Goal: Information Seeking & Learning: Learn about a topic

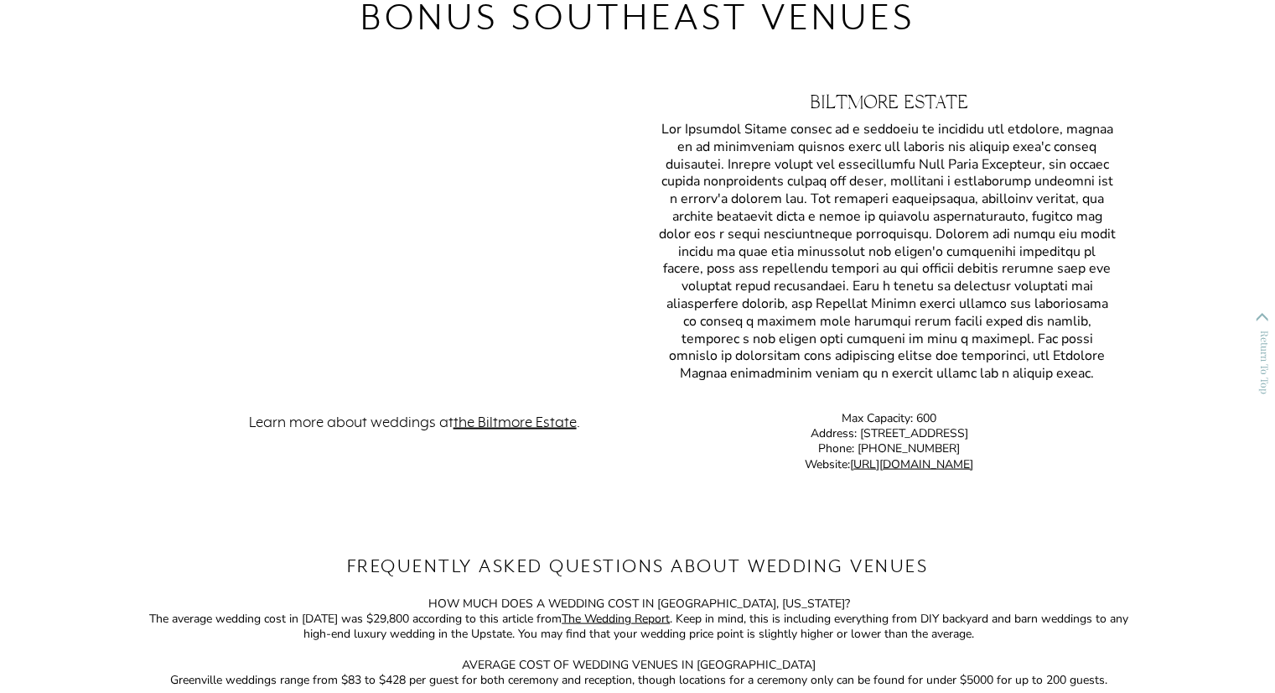
scroll to position [15816, 0]
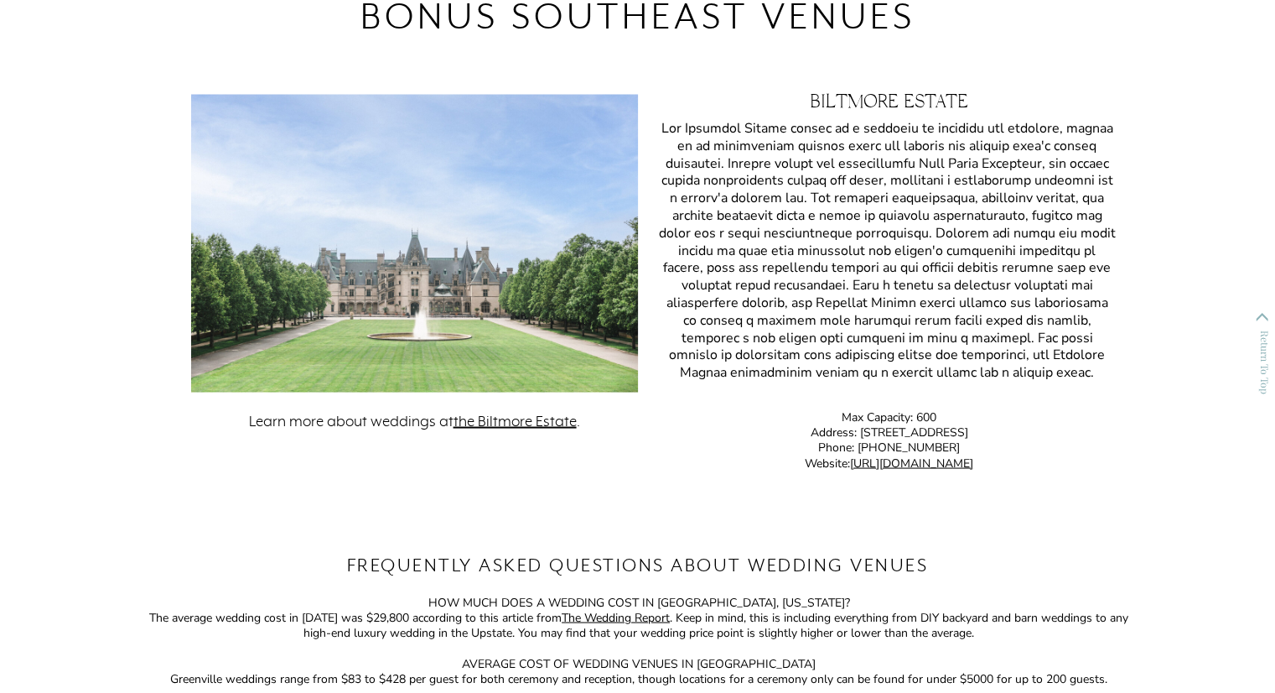
drag, startPoint x: 926, startPoint y: 464, endPoint x: 1112, endPoint y: 327, distance: 230.9
click at [1112, 327] on p at bounding box center [887, 255] width 457 height 273
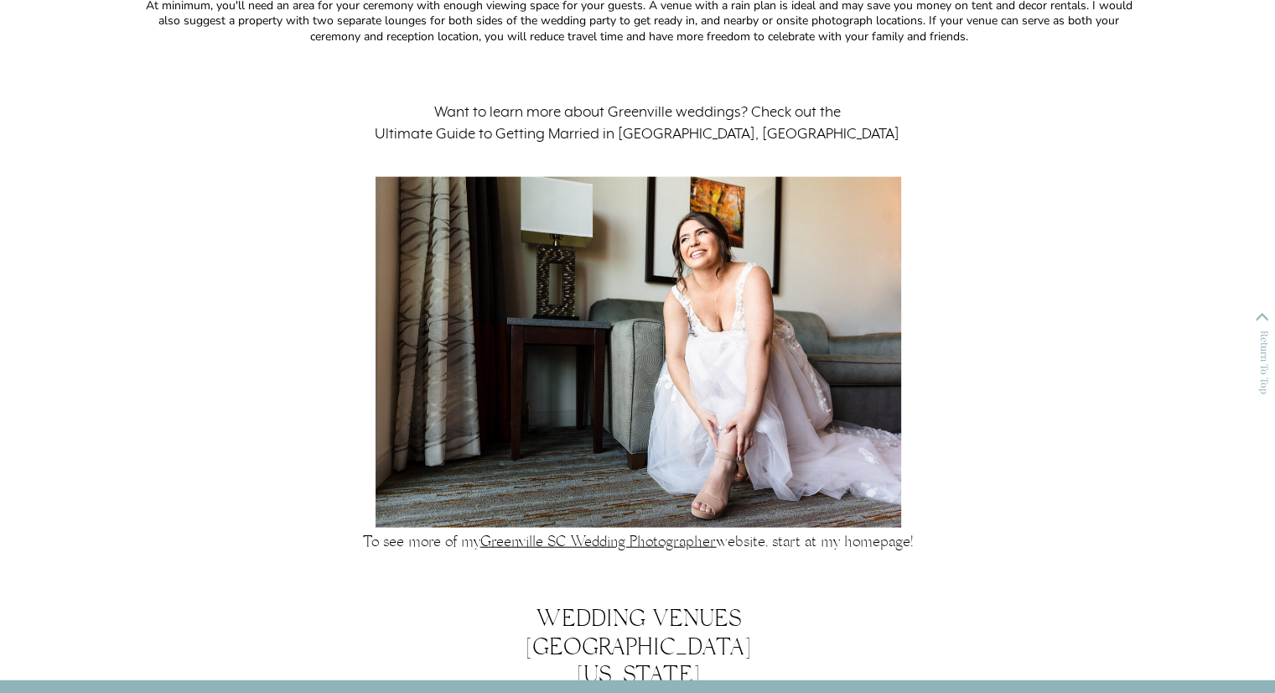
scroll to position [16524, 0]
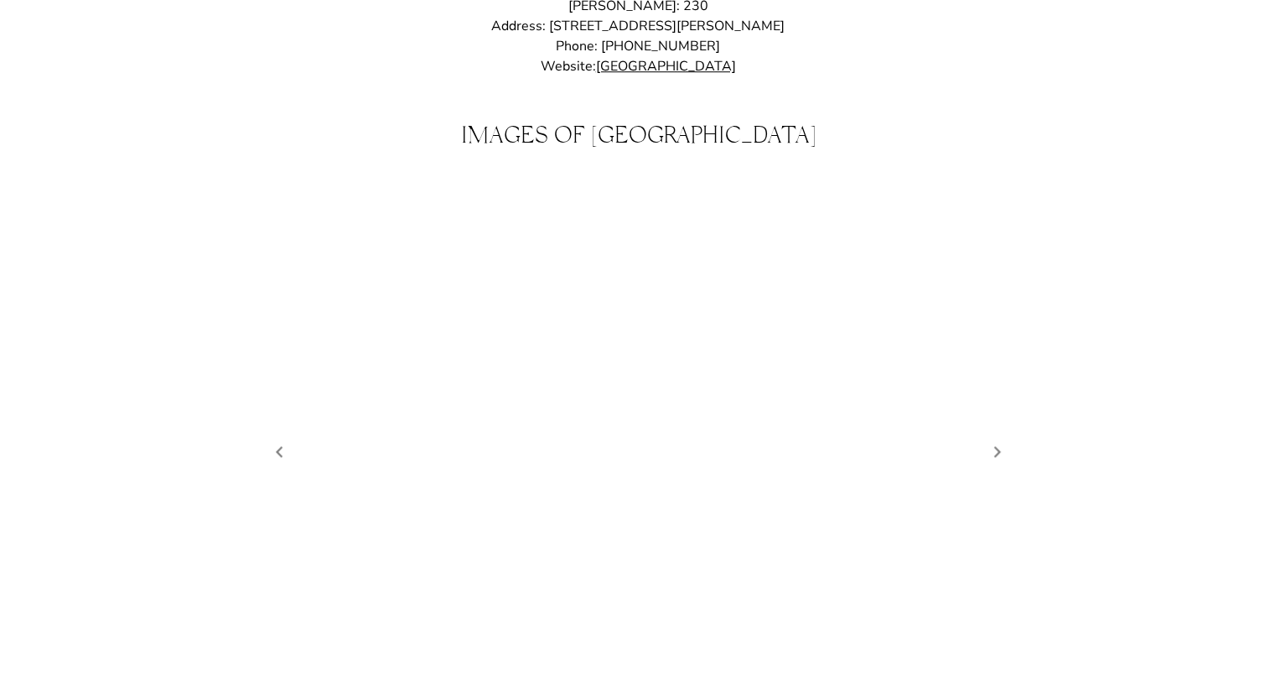
scroll to position [1372, 0]
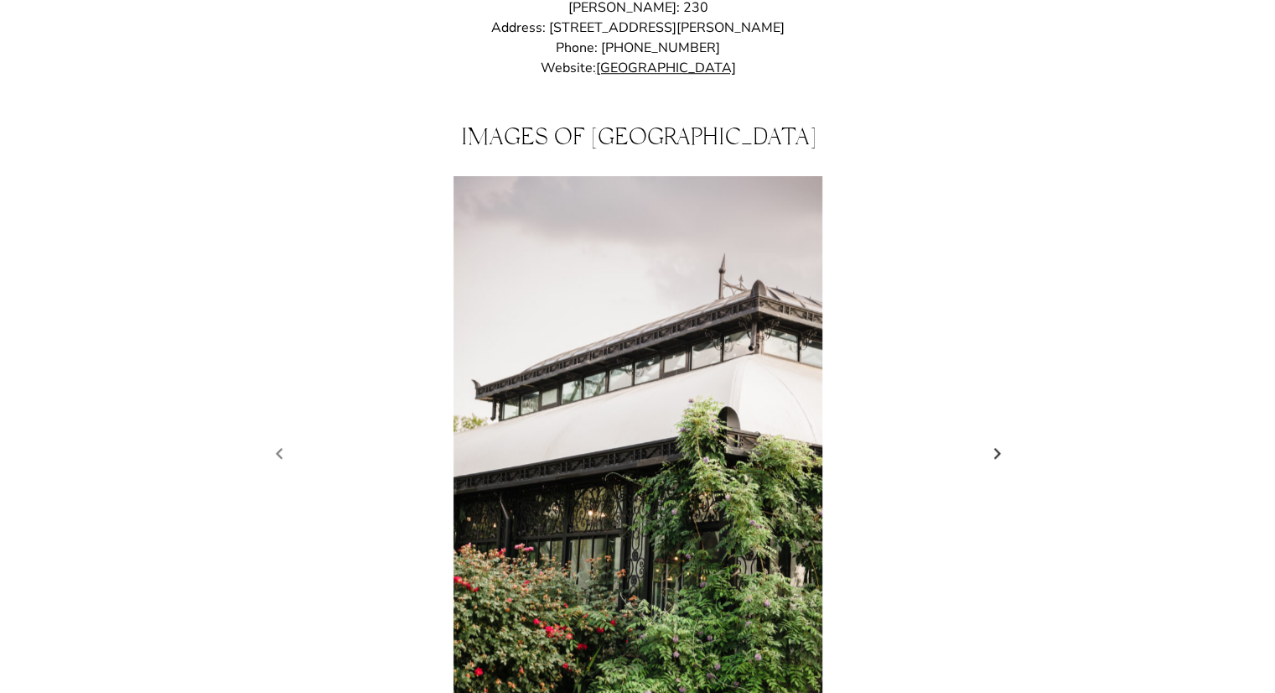
click at [996, 441] on link "Next slide" at bounding box center [997, 453] width 23 height 25
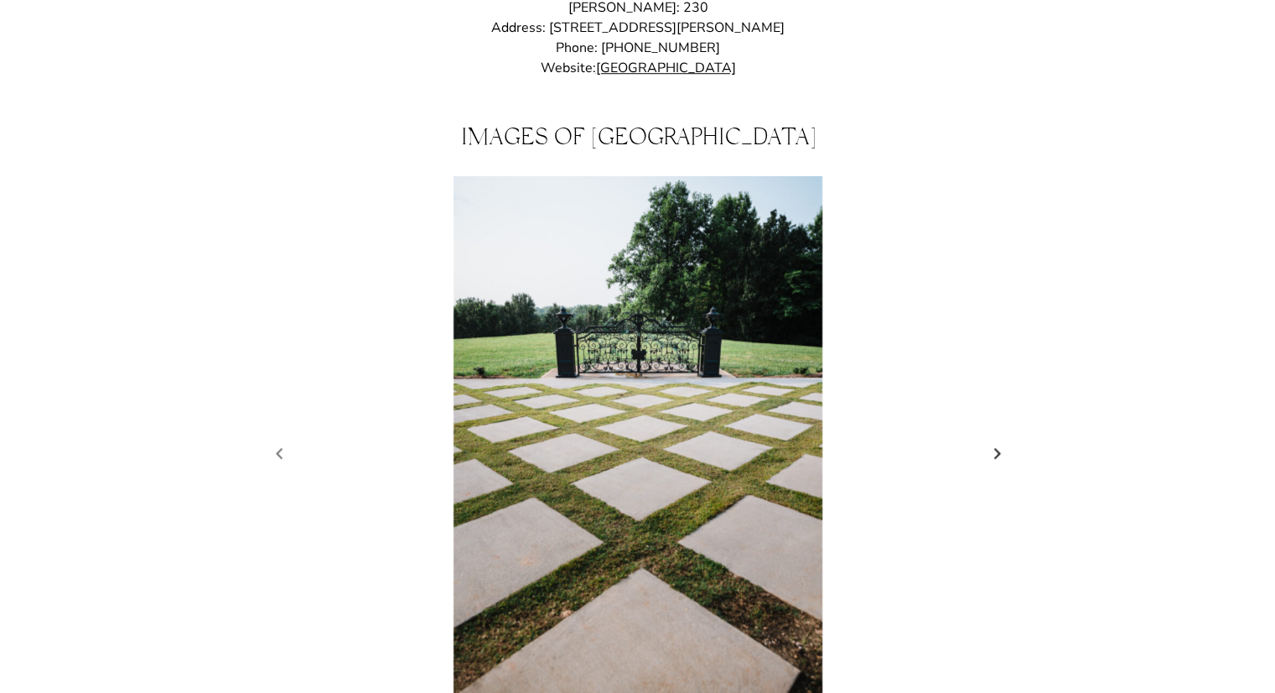
scroll to position [1421, 0]
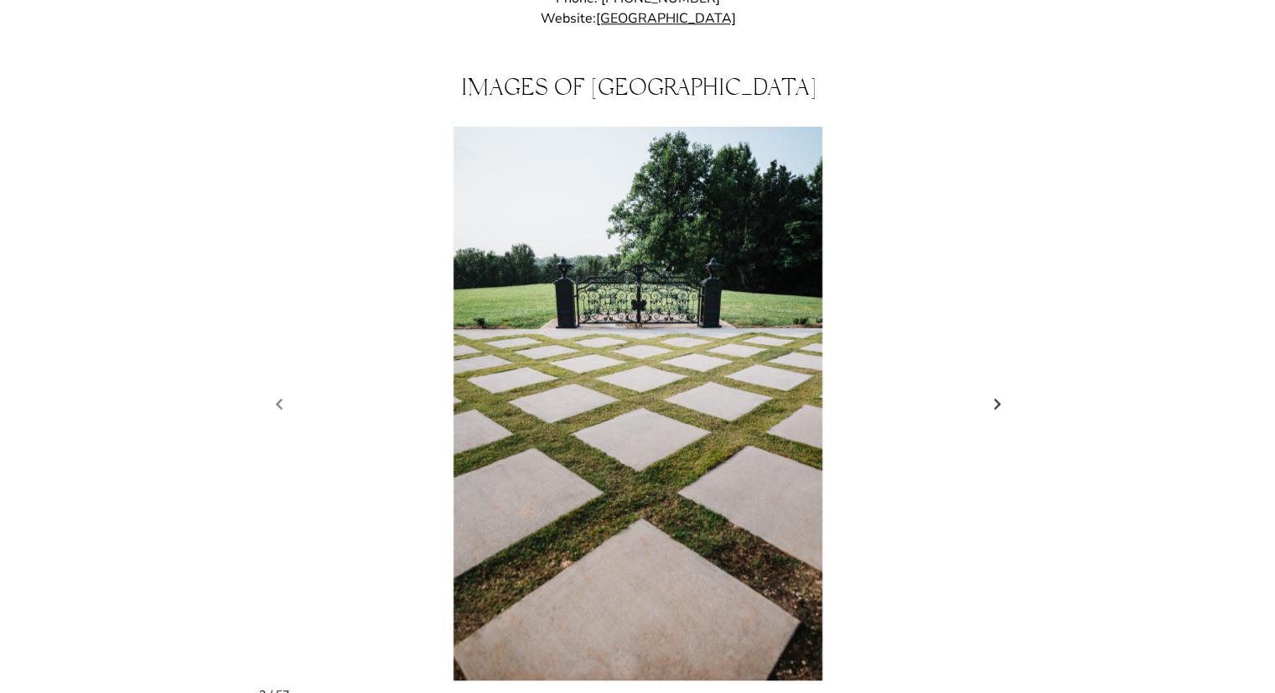
click at [990, 392] on link "Next slide" at bounding box center [997, 404] width 23 height 25
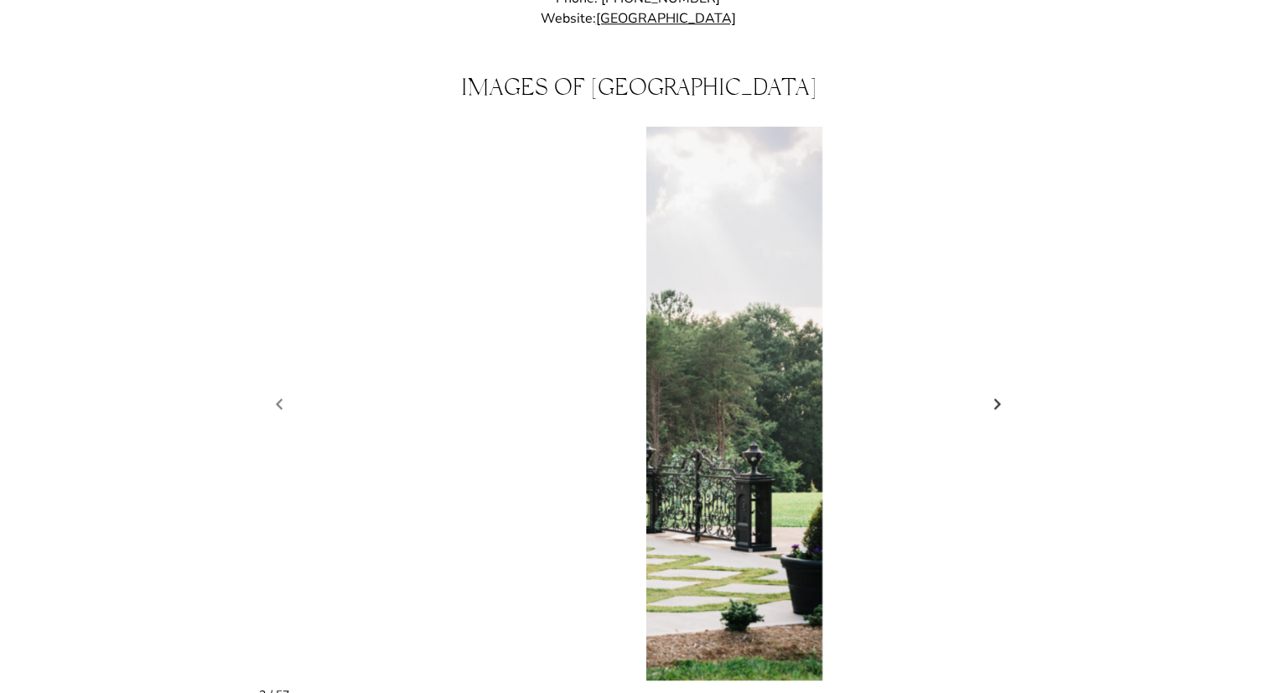
click at [990, 392] on link "Next slide" at bounding box center [997, 404] width 23 height 25
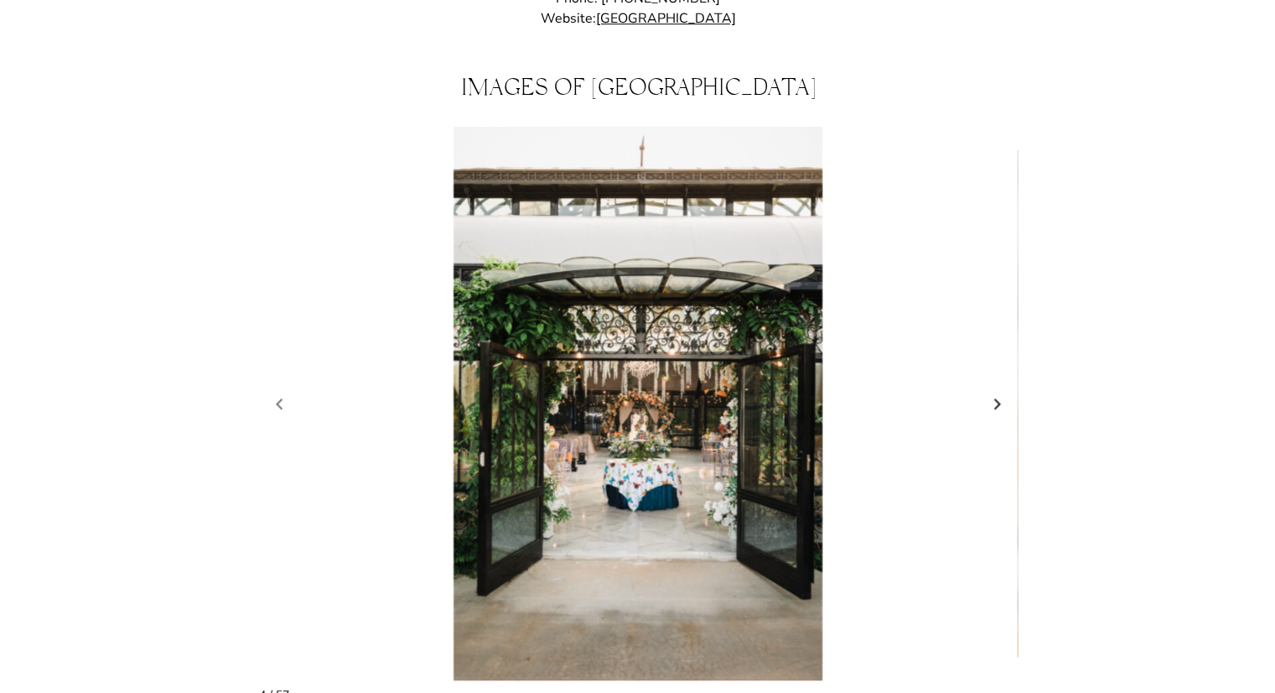
click at [990, 392] on link "Next slide" at bounding box center [997, 404] width 23 height 25
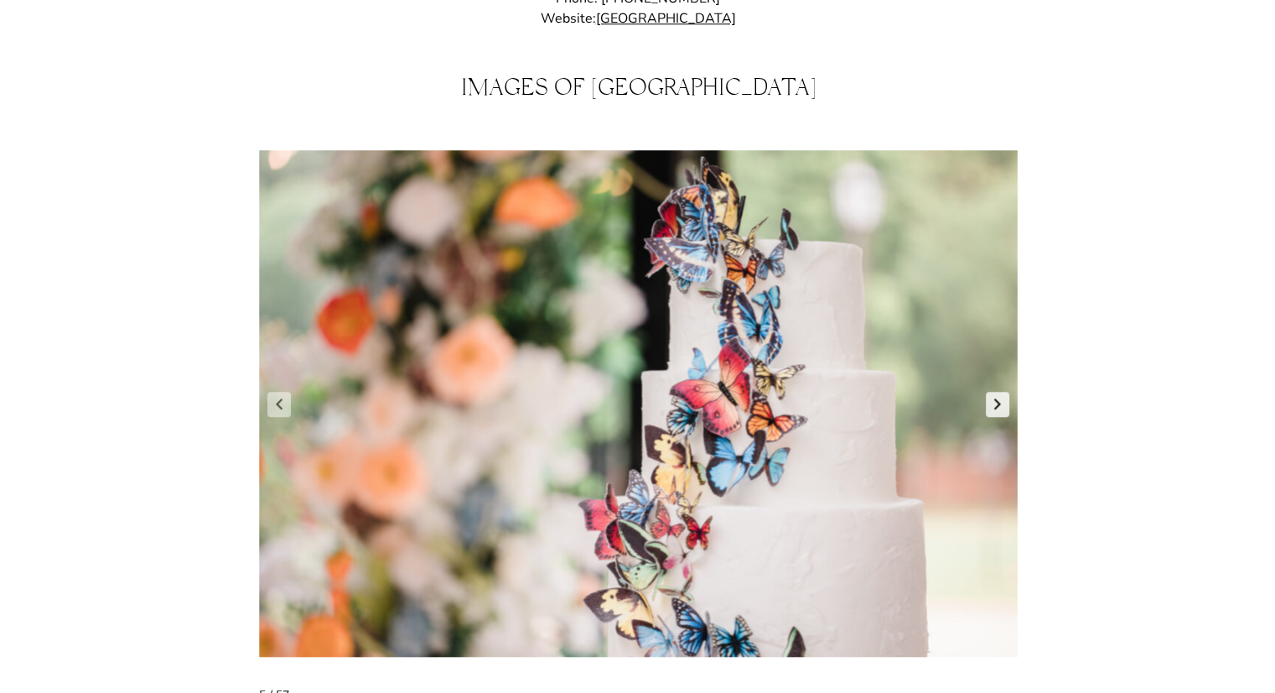
click at [990, 392] on link "Next slide" at bounding box center [997, 404] width 23 height 25
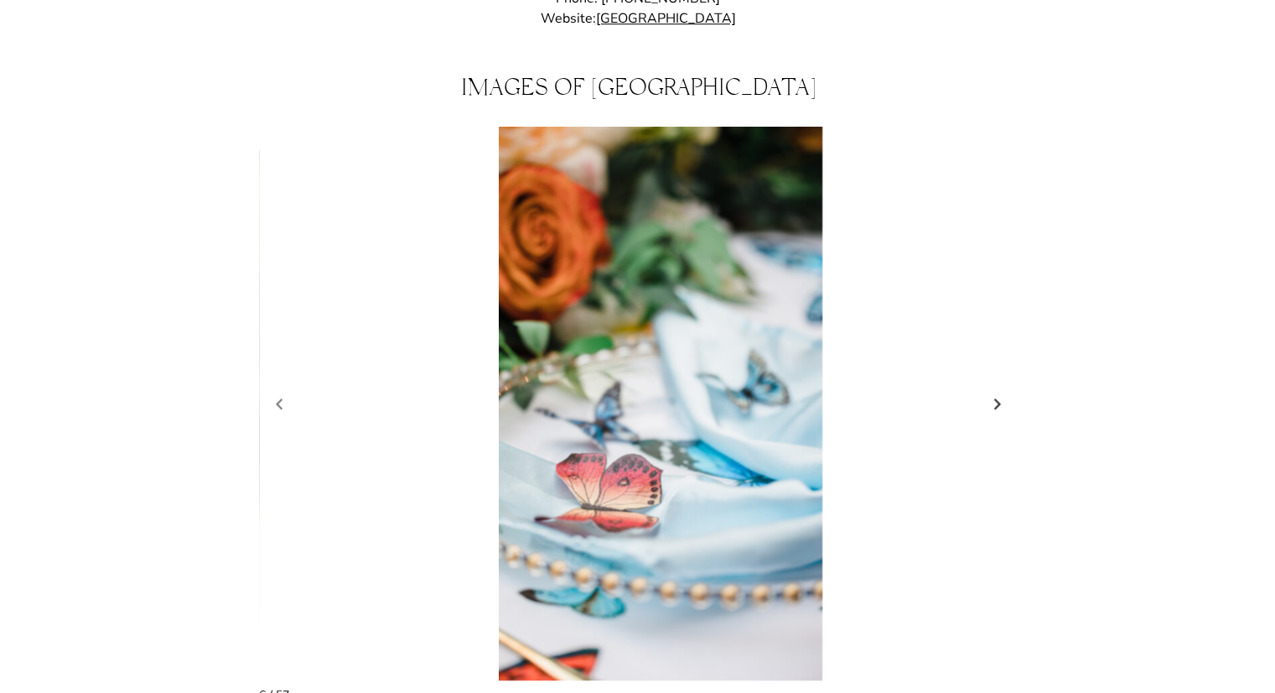
click at [990, 392] on link "Next slide" at bounding box center [997, 404] width 23 height 25
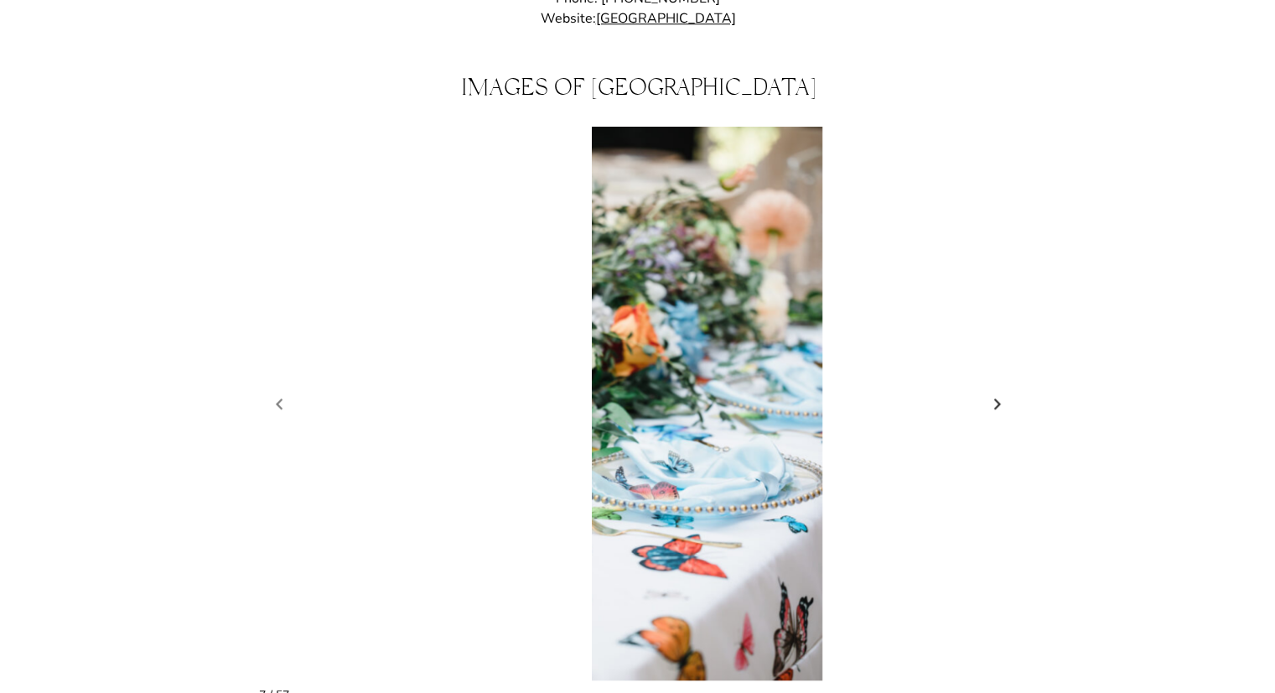
click at [990, 392] on link "Next slide" at bounding box center [997, 404] width 23 height 25
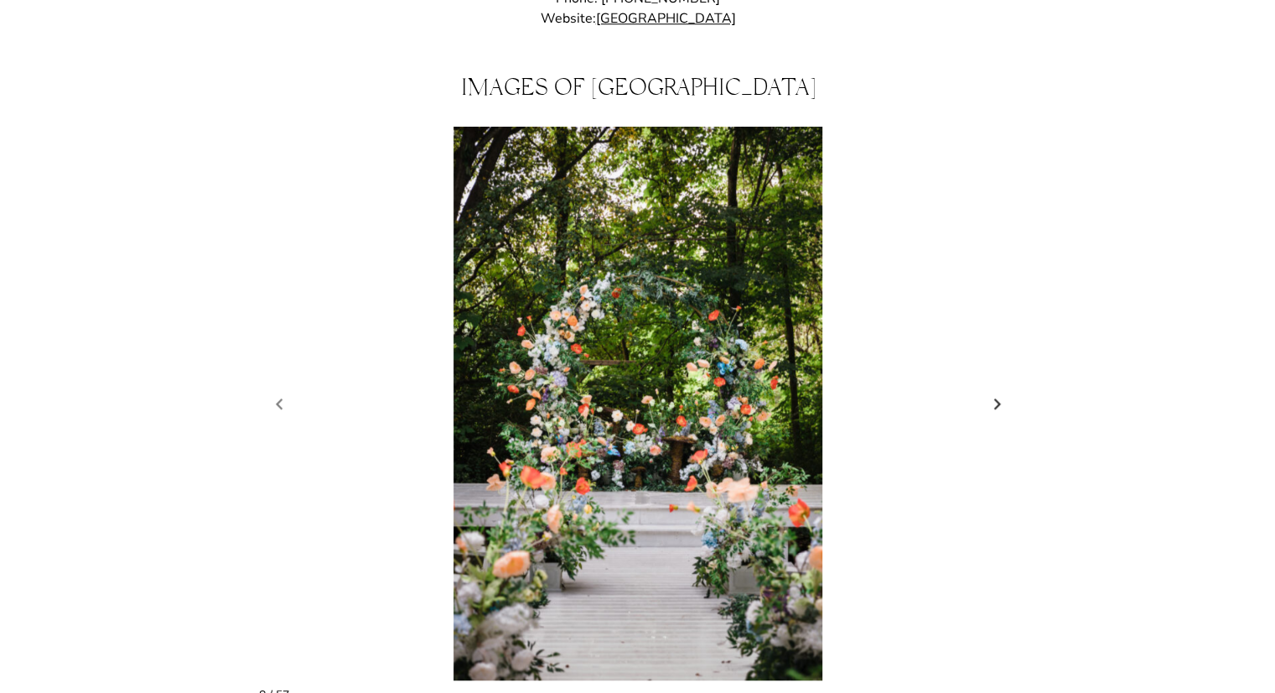
click at [990, 392] on link "Next slide" at bounding box center [997, 404] width 23 height 25
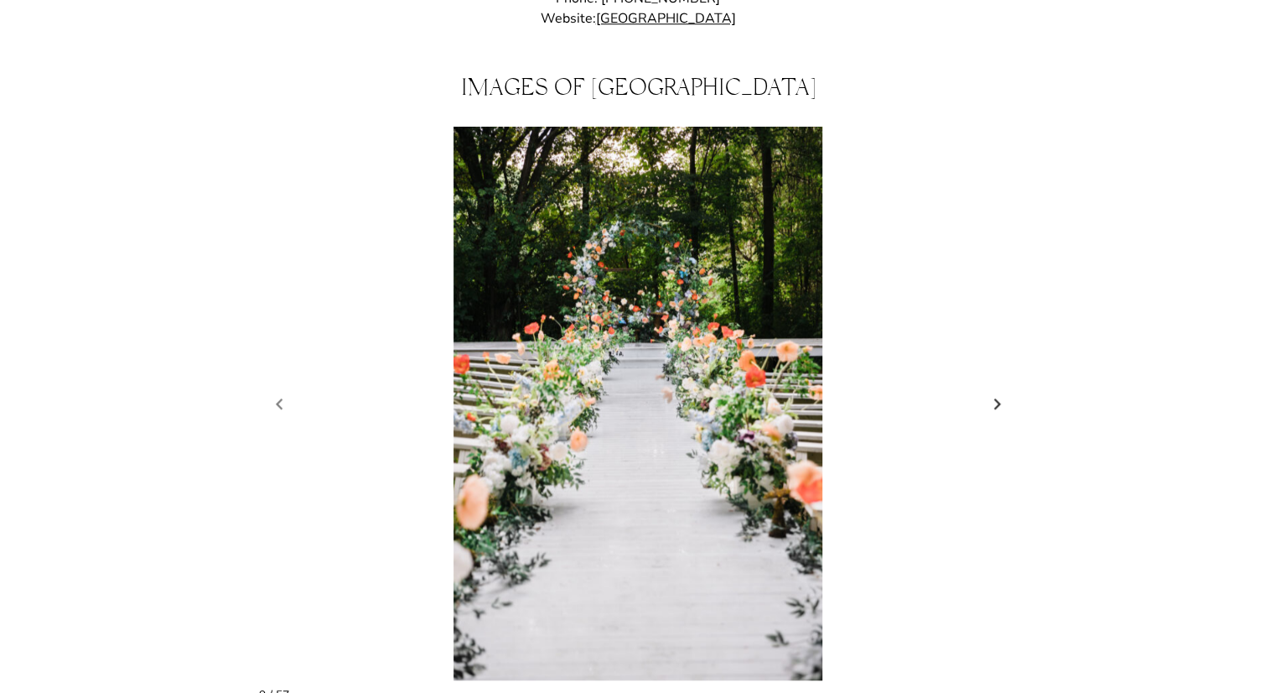
click at [990, 392] on link "Next slide" at bounding box center [997, 404] width 23 height 25
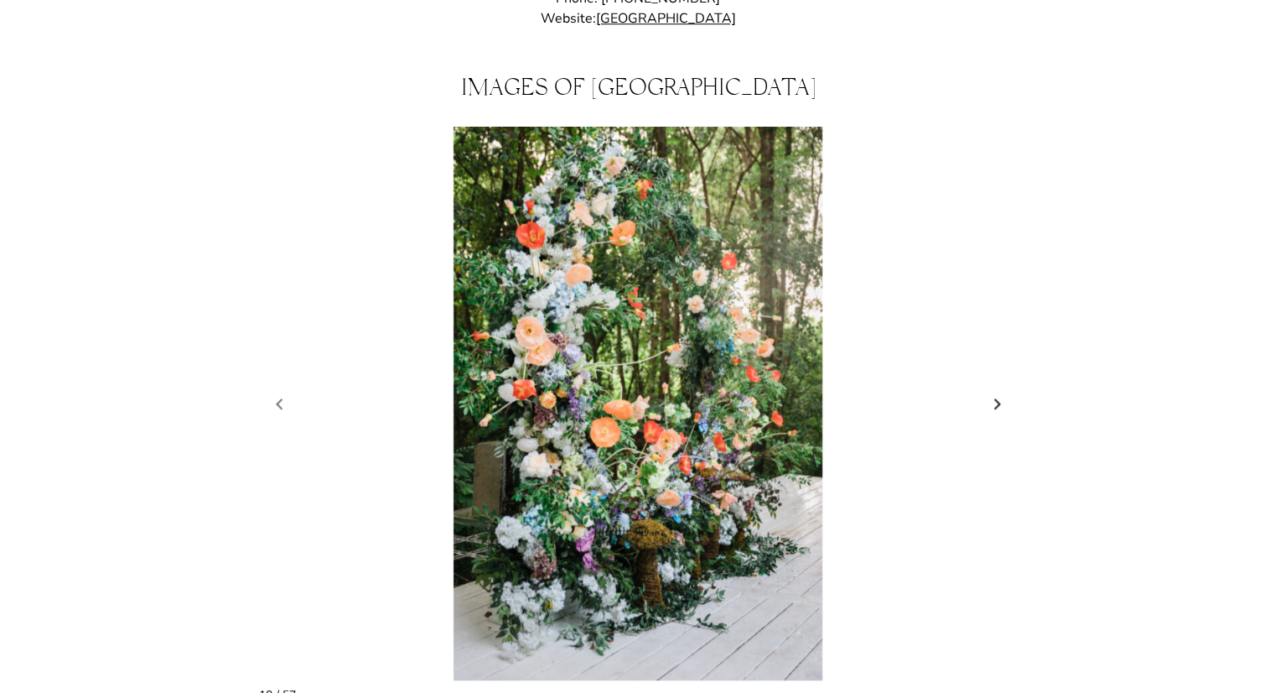
click at [990, 392] on link "Next slide" at bounding box center [997, 404] width 23 height 25
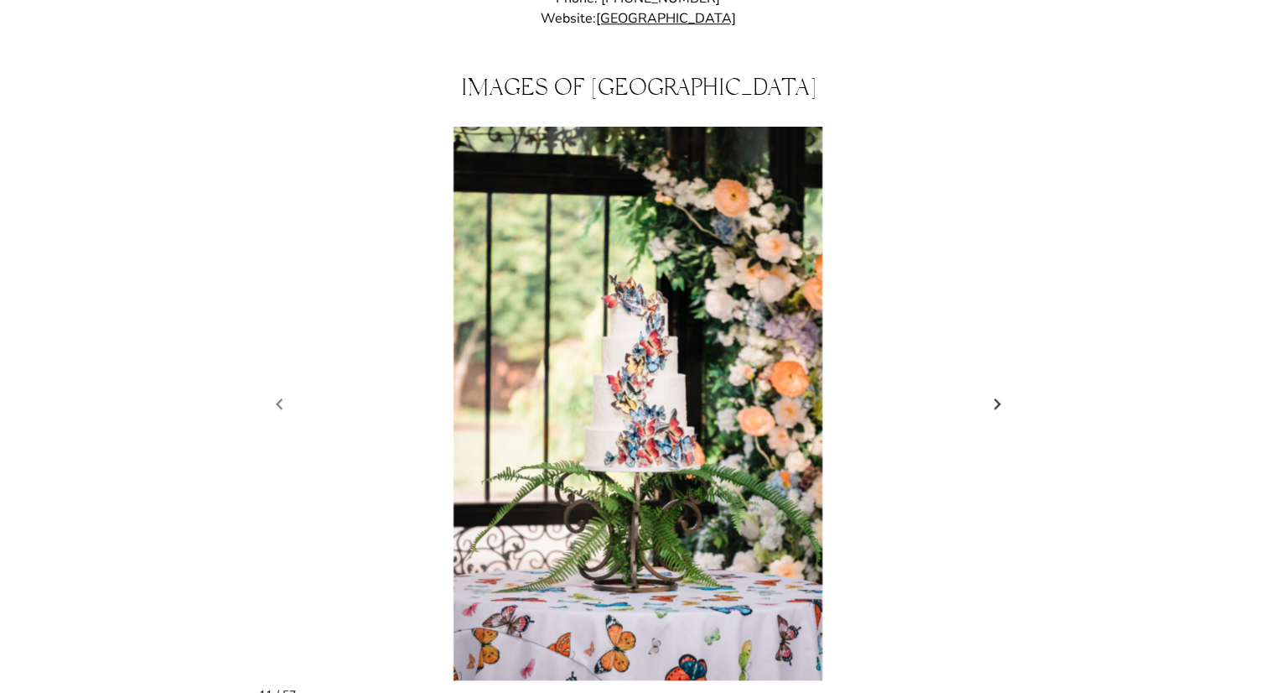
click at [990, 392] on link "Next slide" at bounding box center [997, 404] width 23 height 25
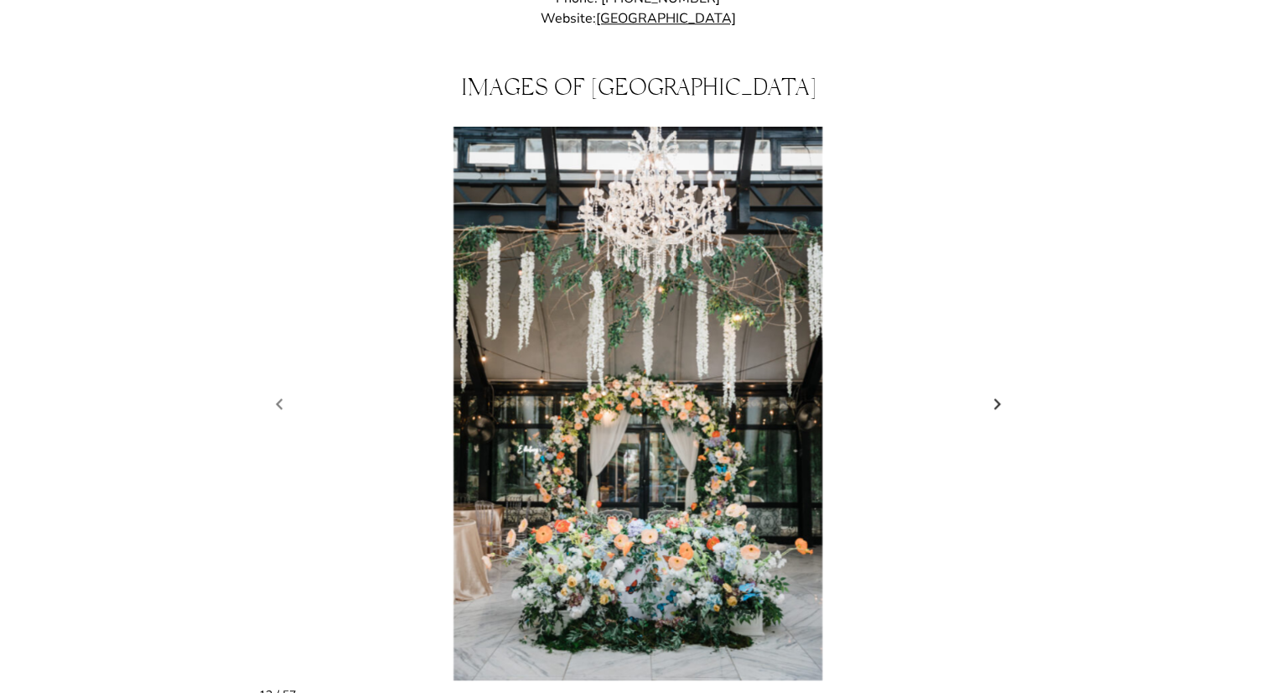
click at [990, 392] on link "Next slide" at bounding box center [997, 404] width 23 height 25
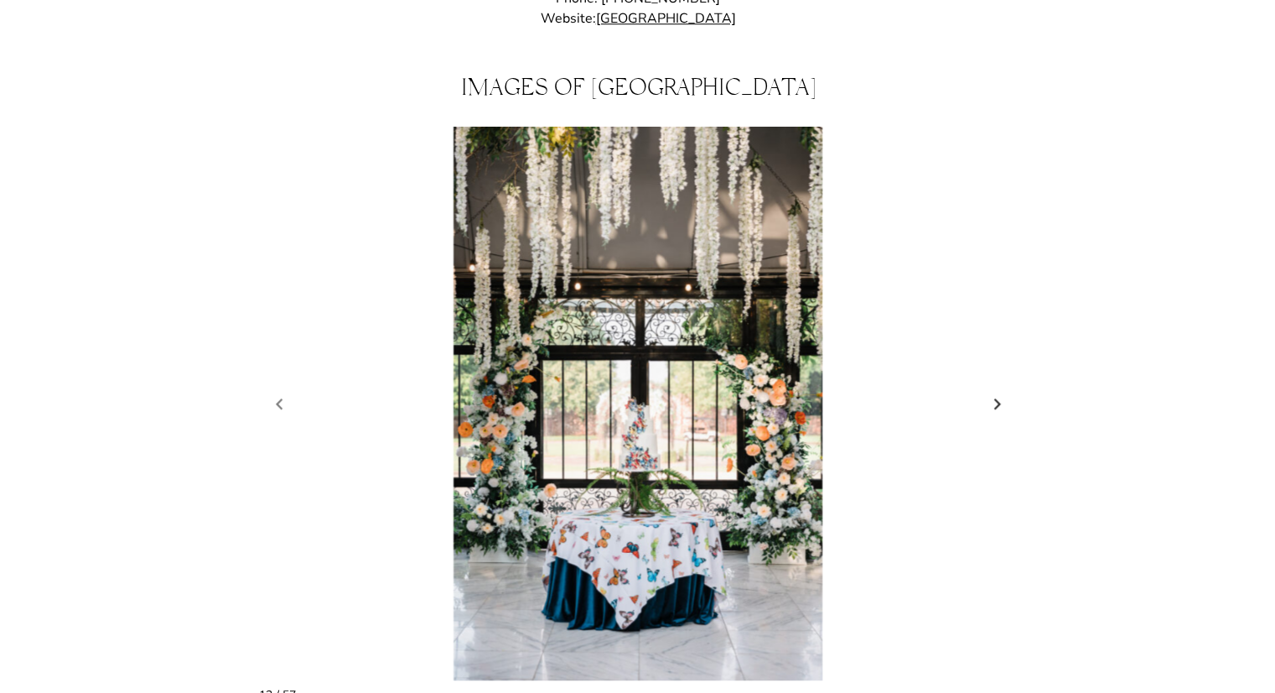
click at [990, 392] on link "Next slide" at bounding box center [997, 404] width 23 height 25
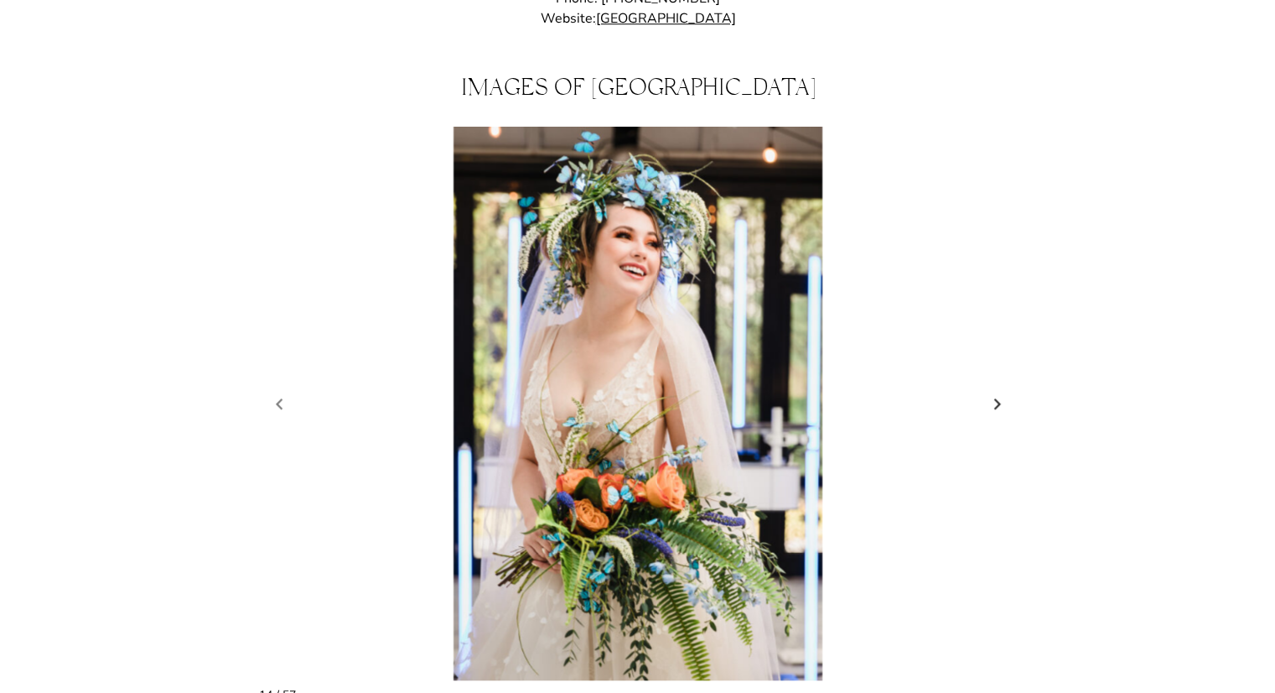
click at [990, 392] on link "Next slide" at bounding box center [997, 404] width 23 height 25
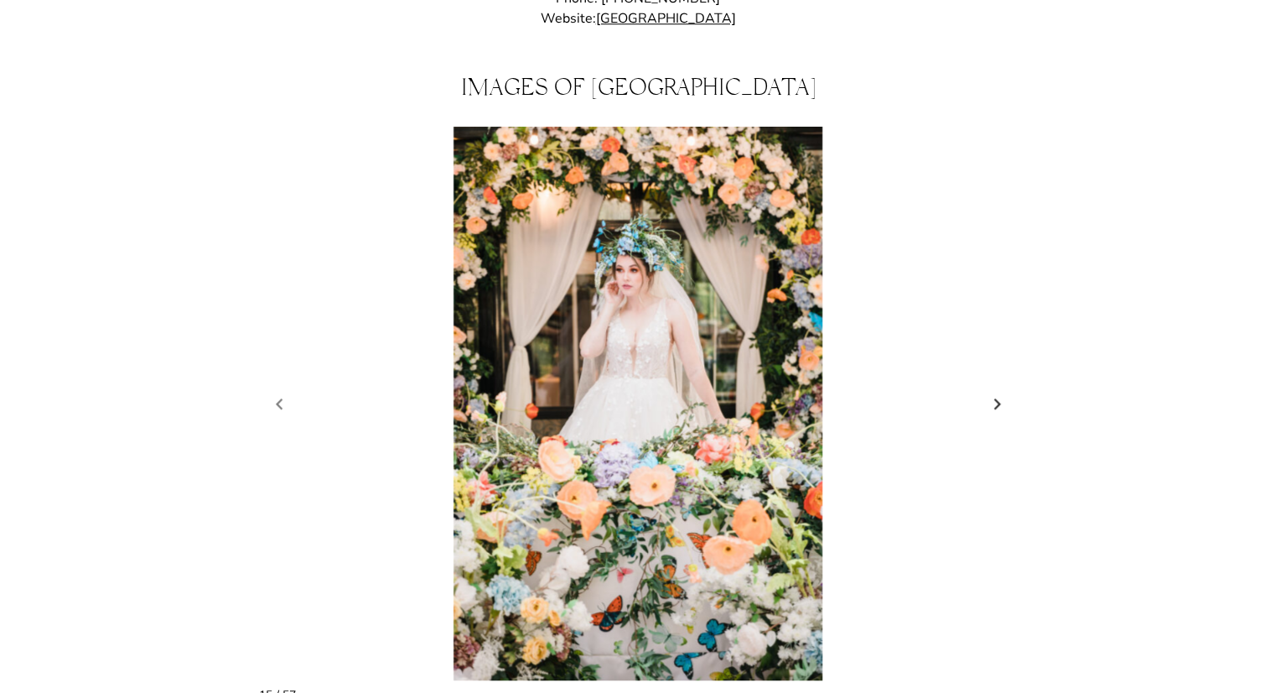
click at [990, 392] on link "Next slide" at bounding box center [997, 404] width 23 height 25
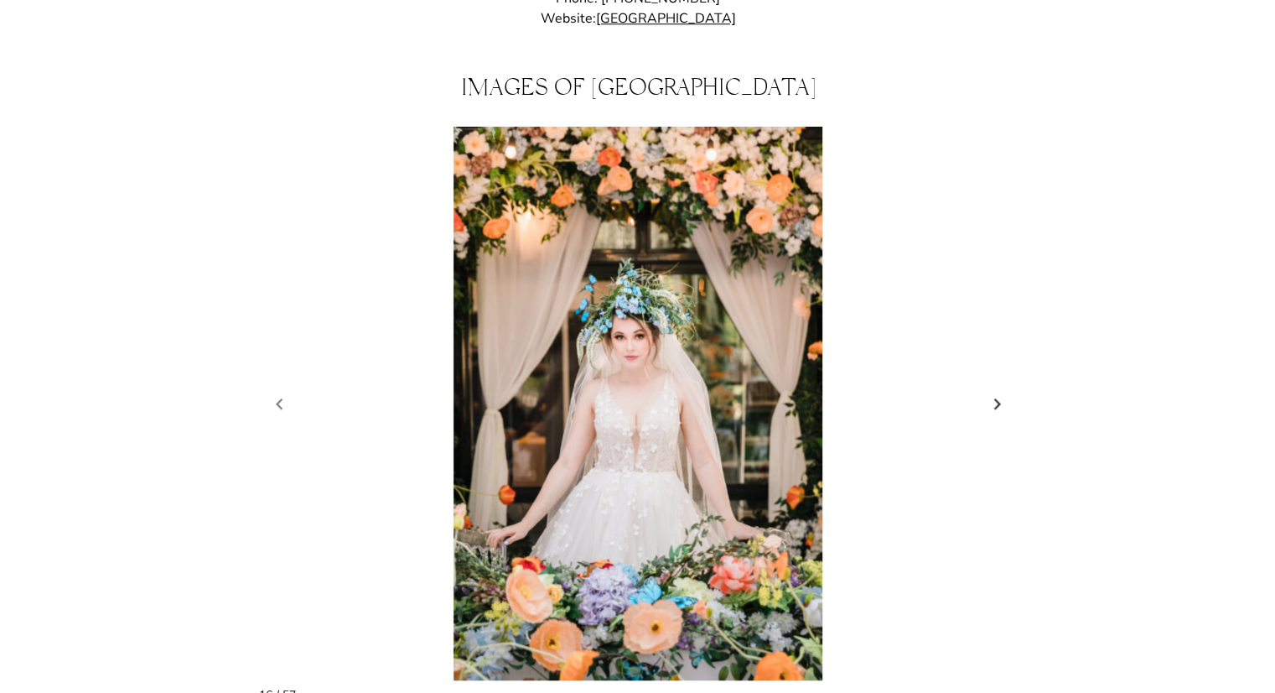
click at [990, 392] on link "Next slide" at bounding box center [997, 404] width 23 height 25
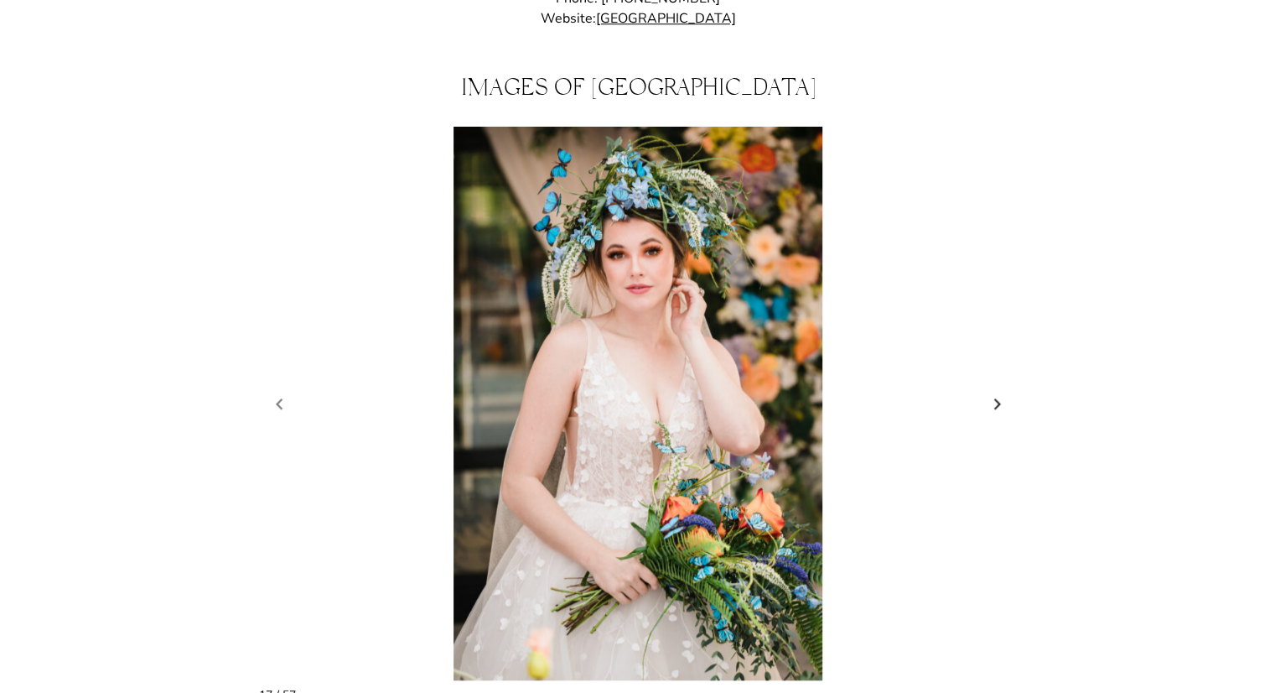
click at [990, 392] on link "Next slide" at bounding box center [997, 404] width 23 height 25
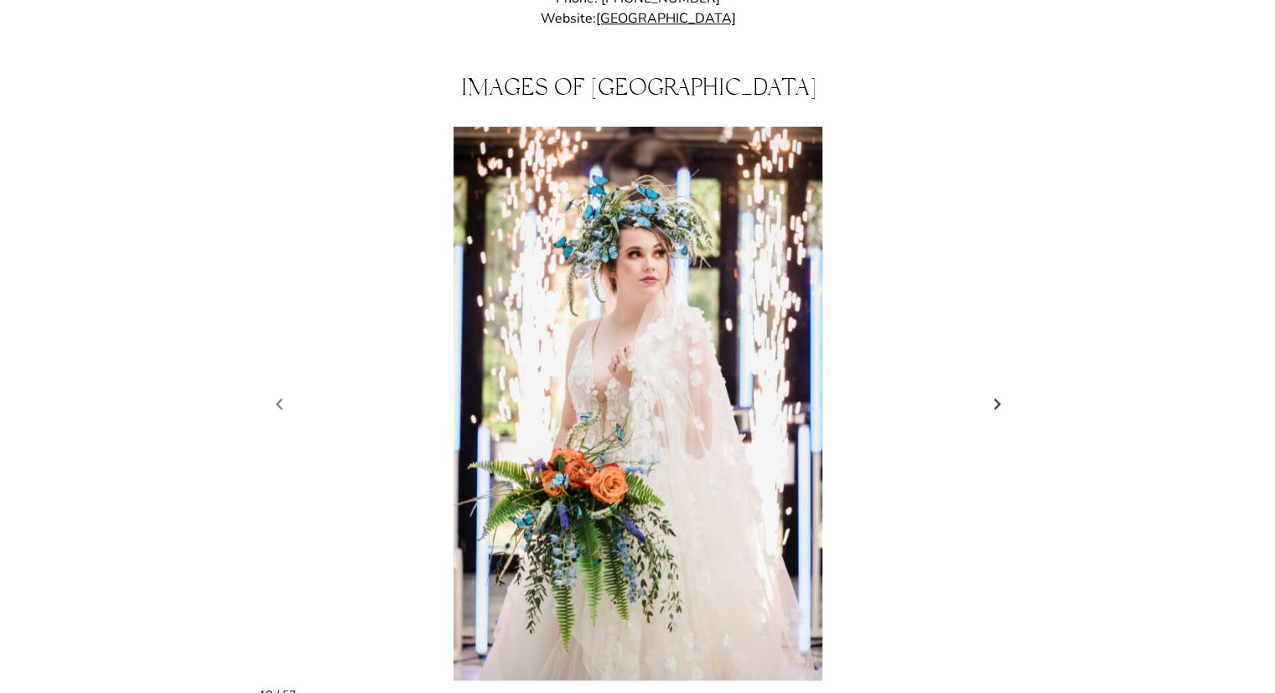
click at [990, 392] on link "Next slide" at bounding box center [997, 404] width 23 height 25
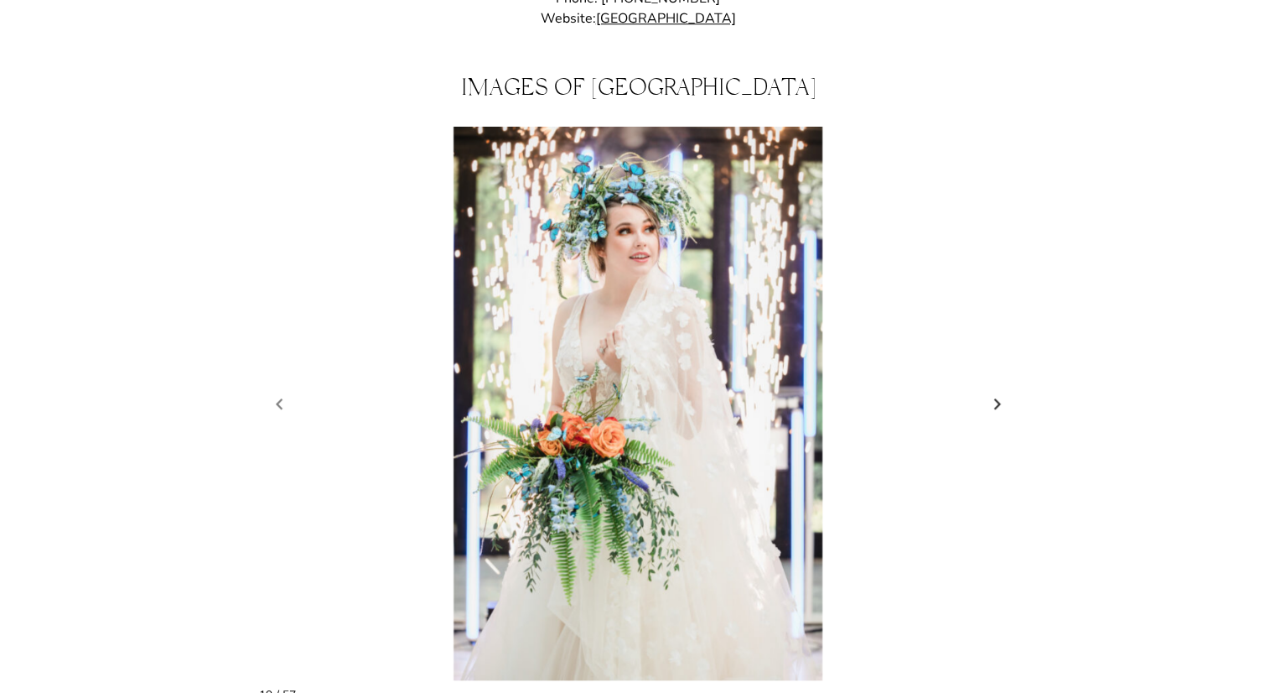
click at [990, 392] on link "Next slide" at bounding box center [997, 404] width 23 height 25
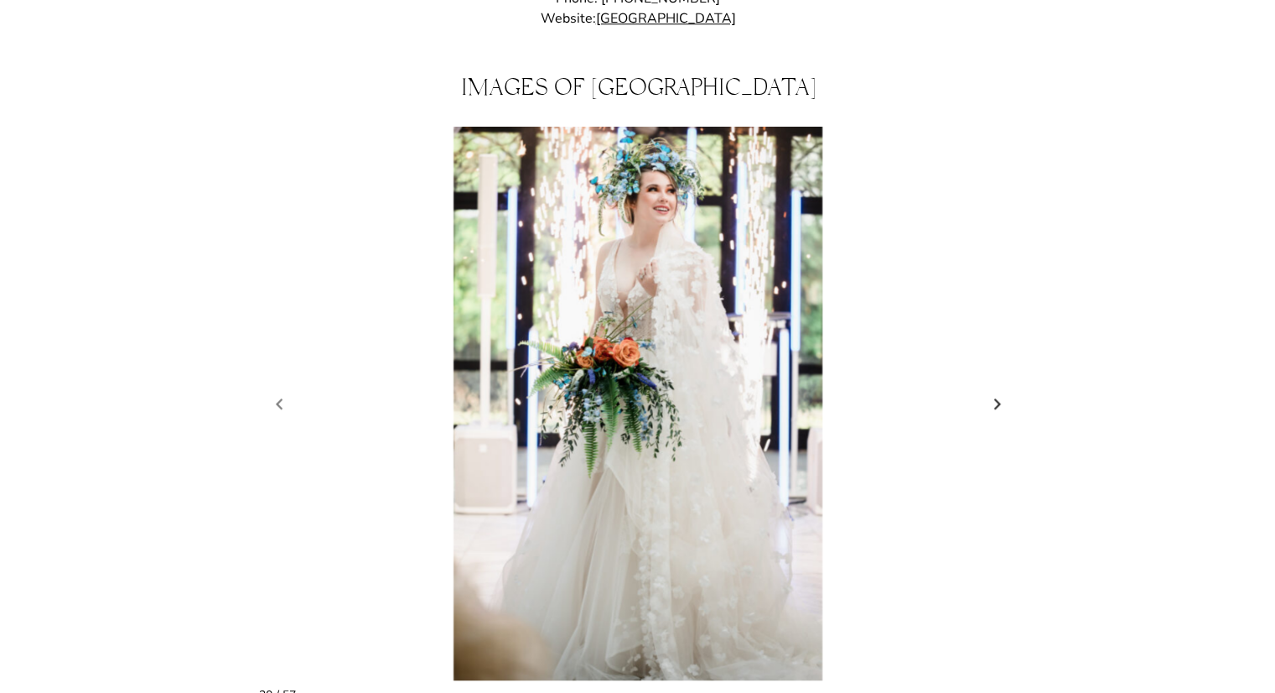
click at [990, 392] on link "Next slide" at bounding box center [997, 404] width 23 height 25
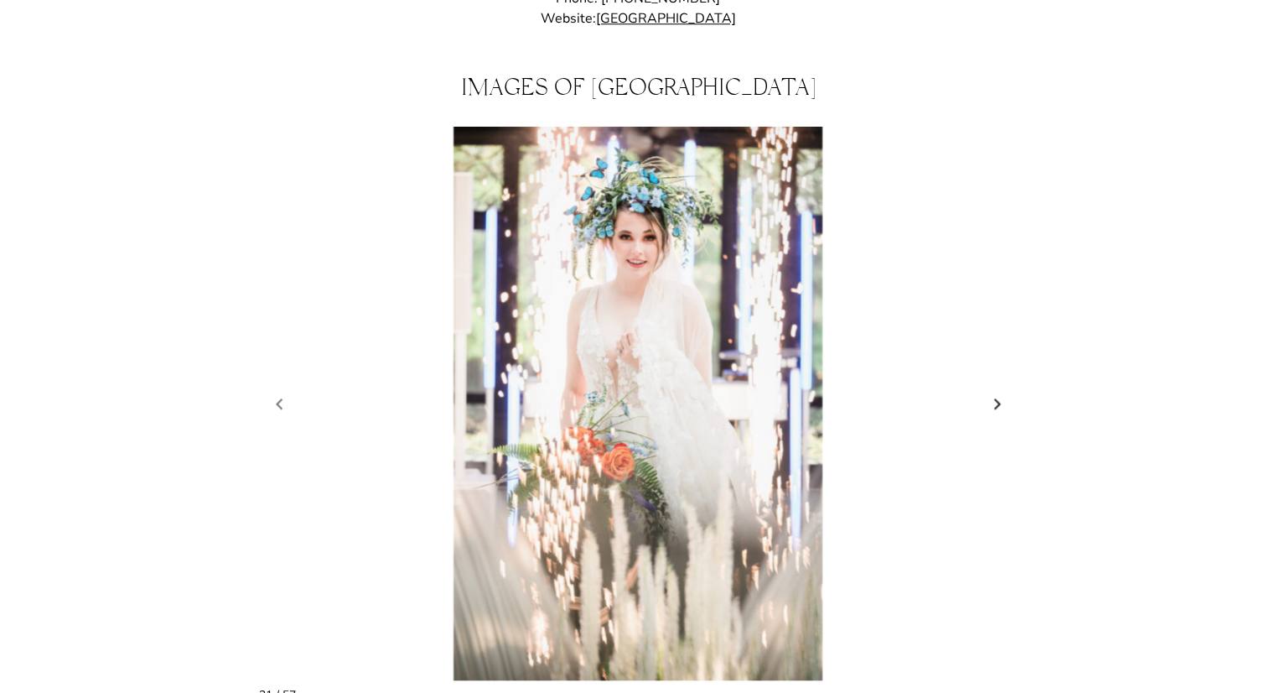
click at [990, 392] on link "Next slide" at bounding box center [997, 404] width 23 height 25
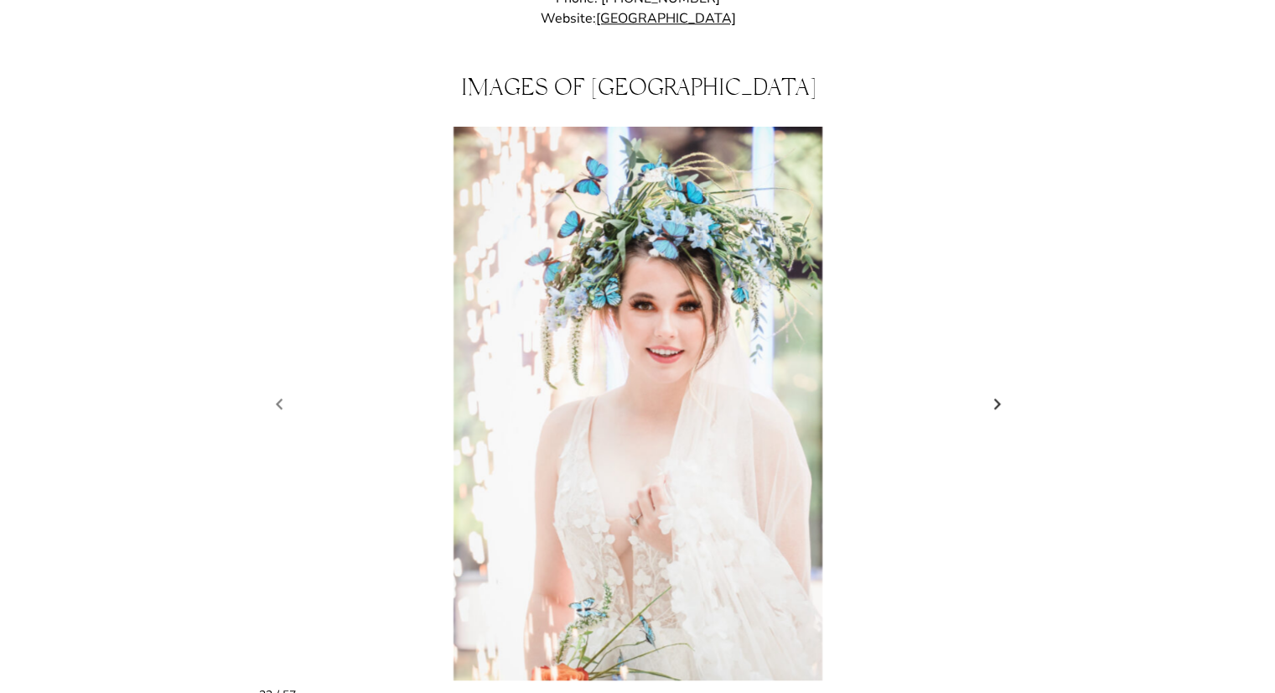
click at [990, 392] on link "Next slide" at bounding box center [997, 404] width 23 height 25
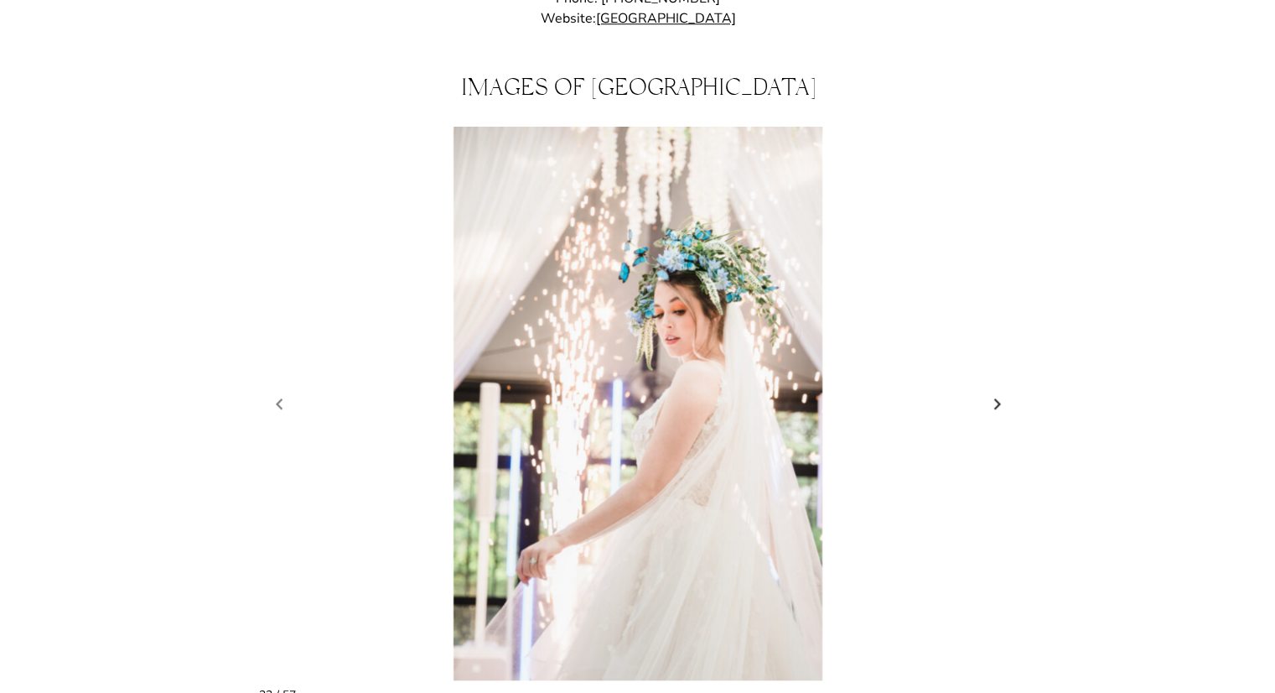
click at [990, 392] on link "Next slide" at bounding box center [997, 404] width 23 height 25
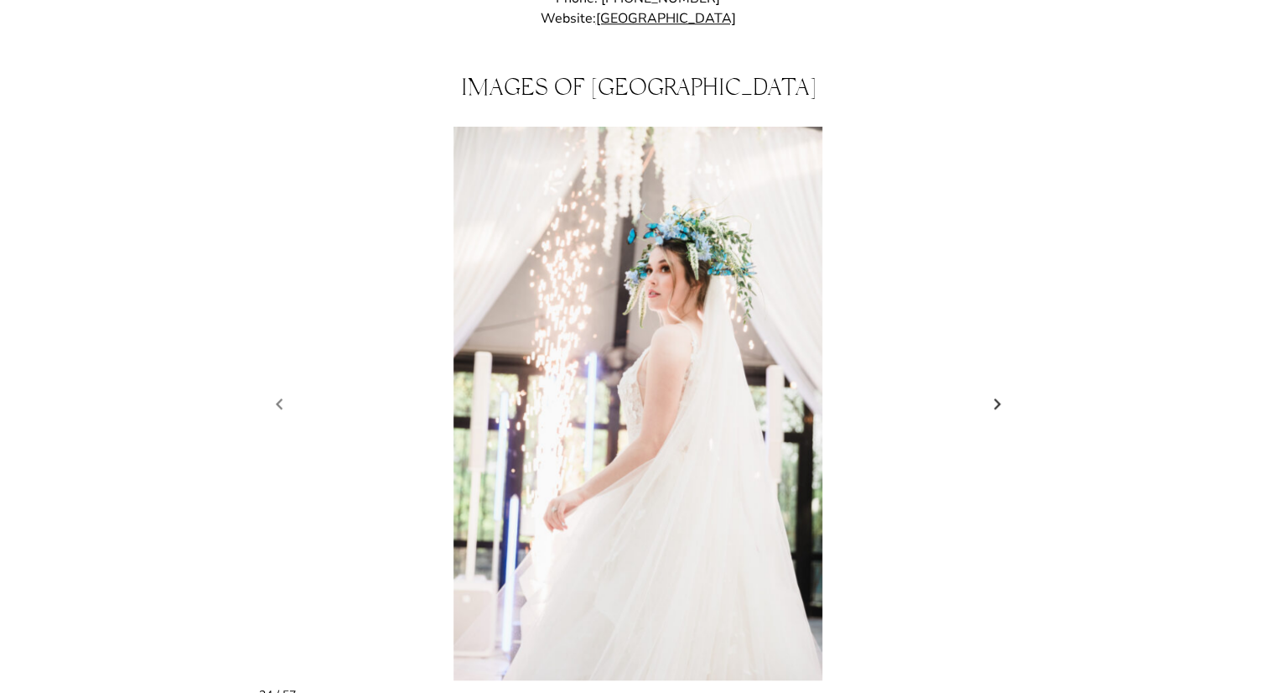
click at [990, 392] on link "Next slide" at bounding box center [997, 404] width 23 height 25
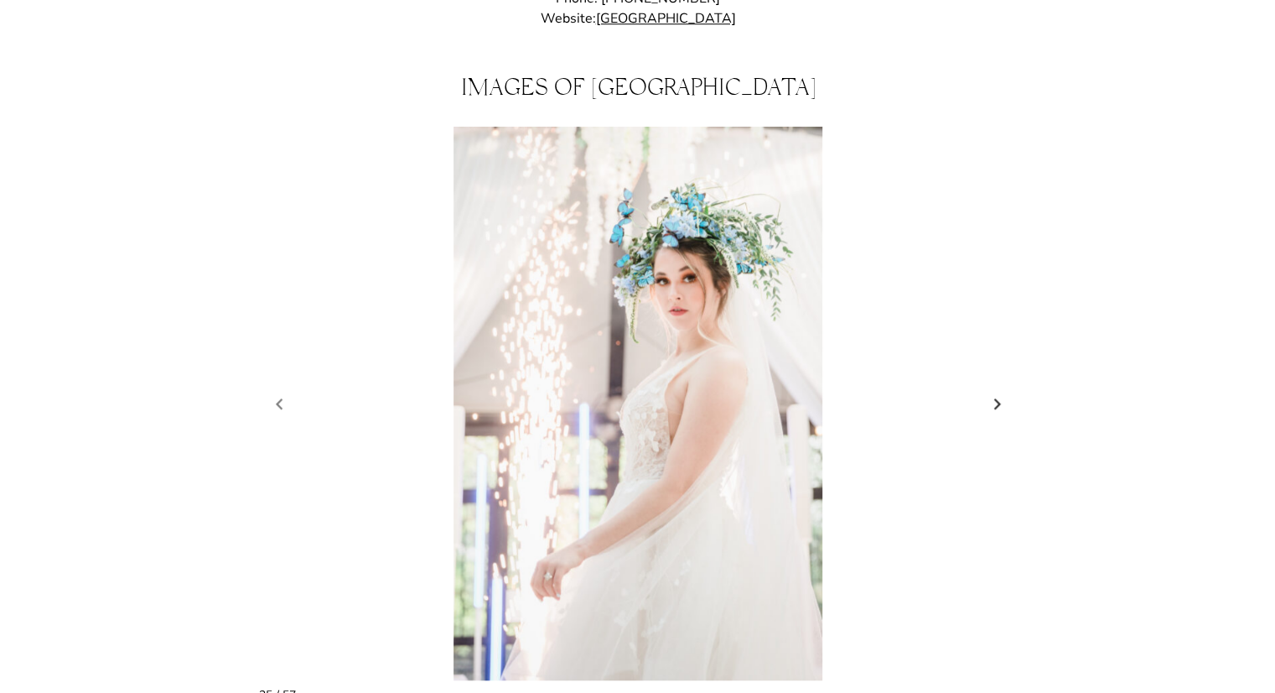
click at [990, 392] on link "Next slide" at bounding box center [997, 404] width 23 height 25
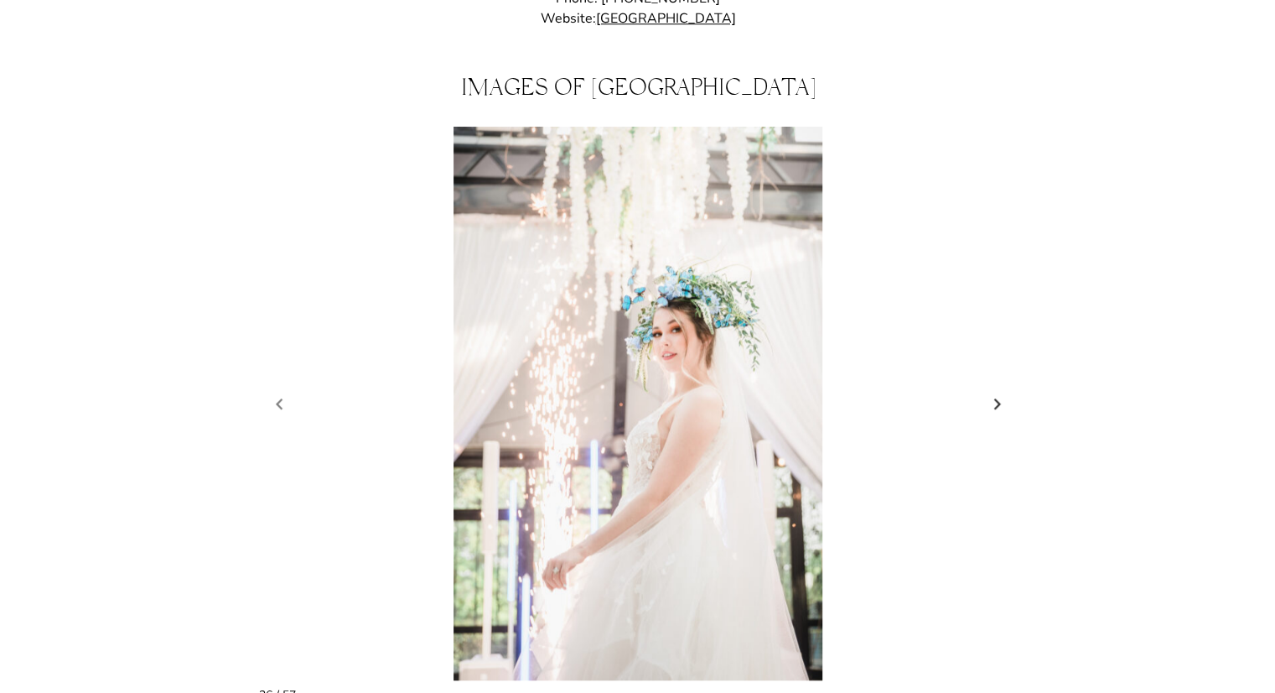
click at [990, 392] on link "Next slide" at bounding box center [997, 404] width 23 height 25
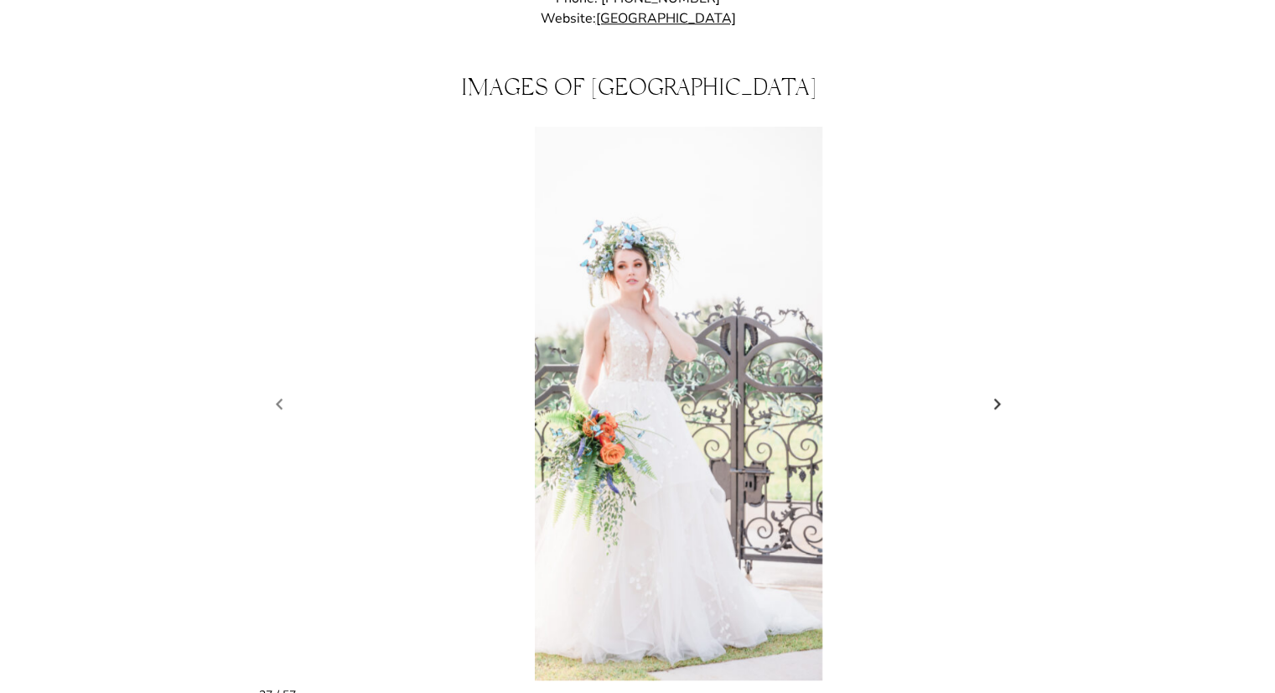
click at [990, 392] on link "Next slide" at bounding box center [997, 404] width 23 height 25
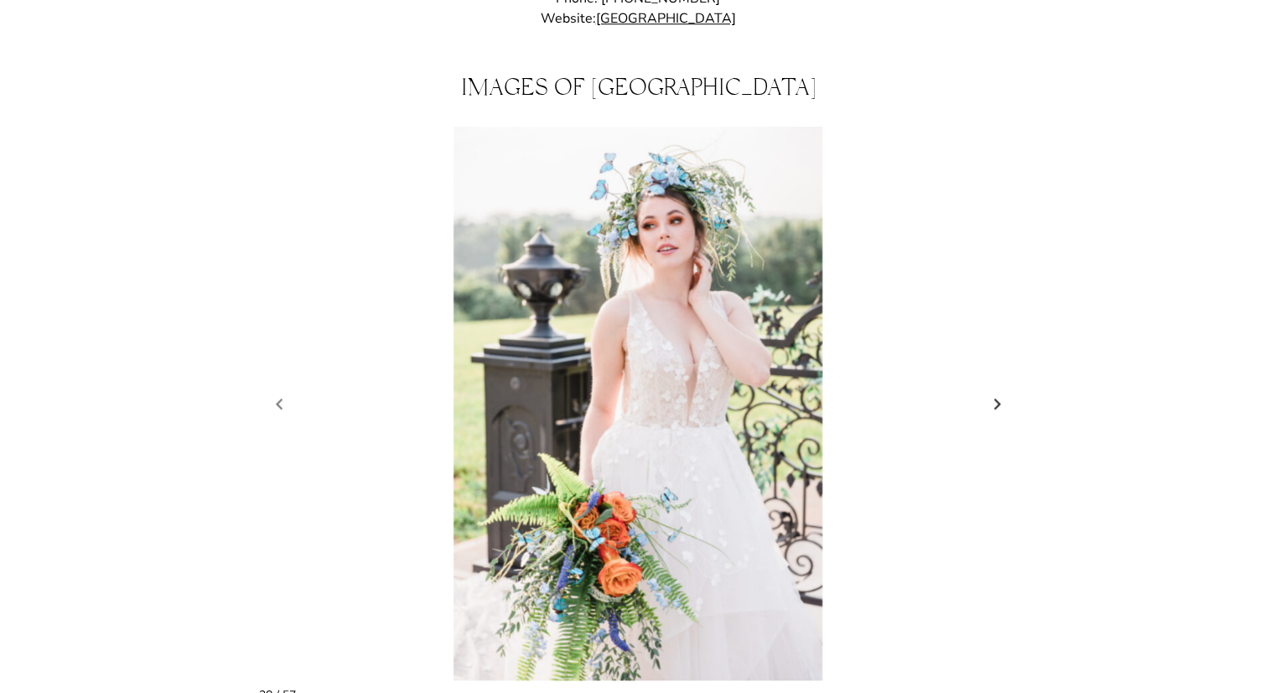
click at [990, 392] on link "Next slide" at bounding box center [997, 404] width 23 height 25
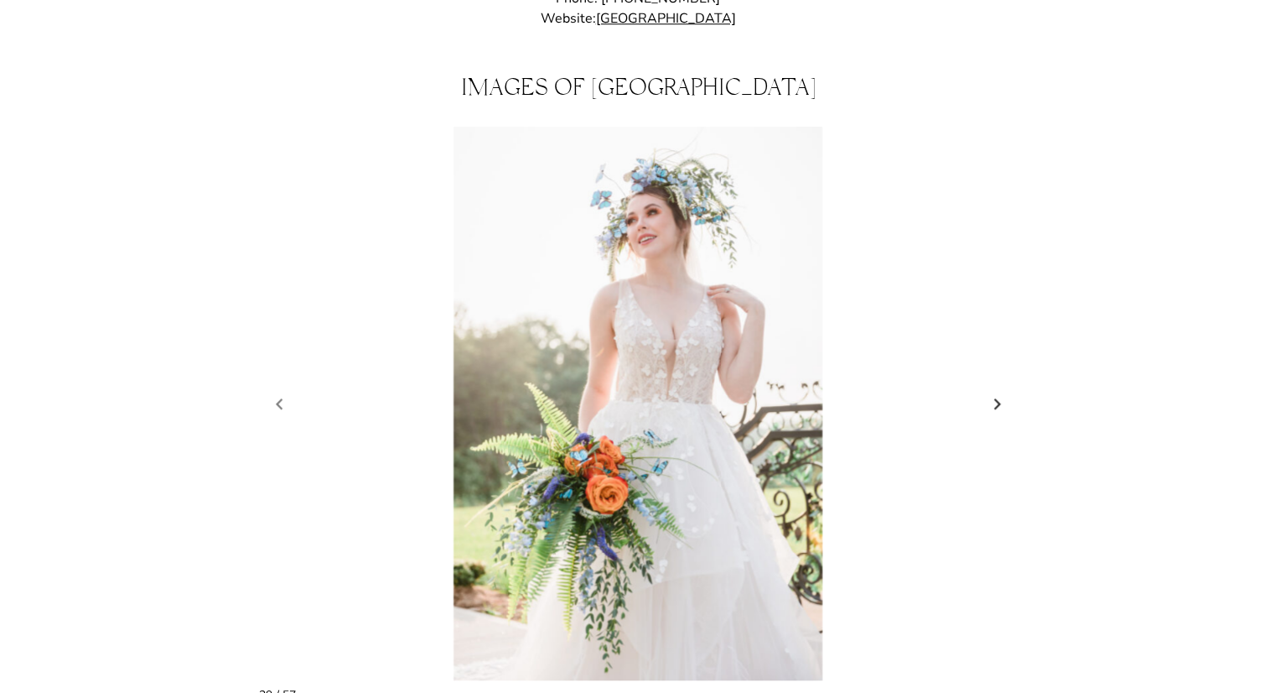
click at [990, 392] on link "Next slide" at bounding box center [997, 404] width 23 height 25
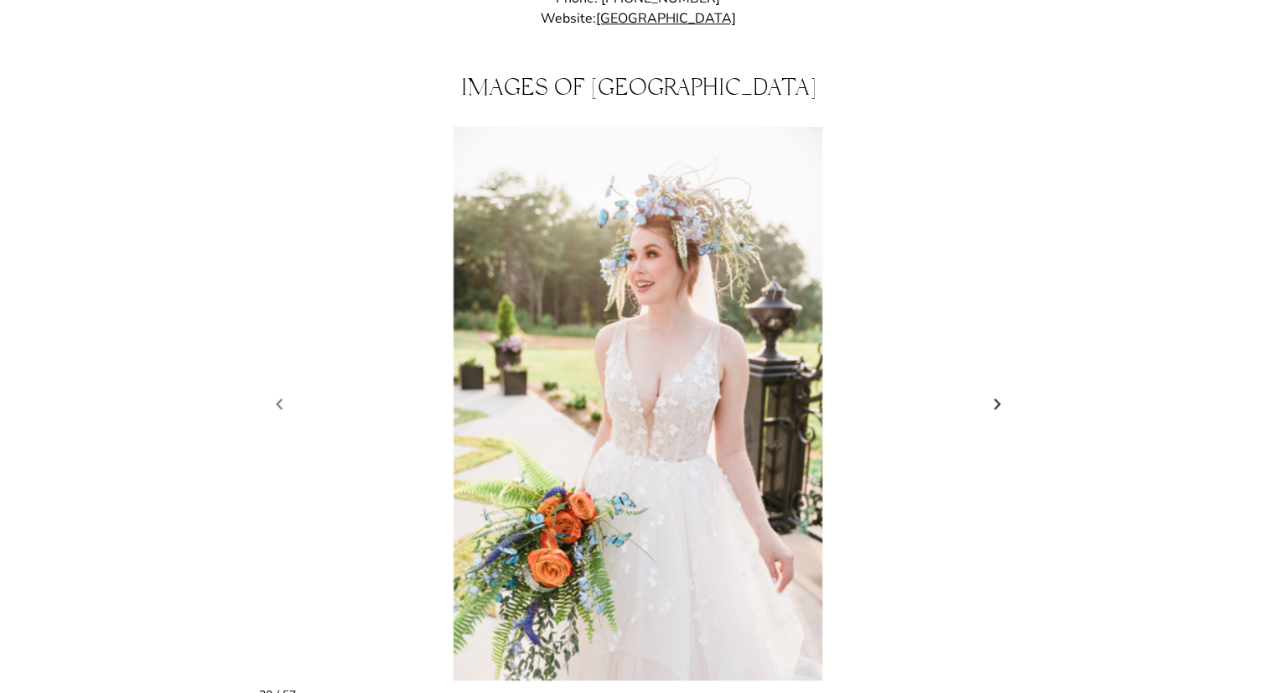
click at [990, 392] on link "Next slide" at bounding box center [997, 404] width 23 height 25
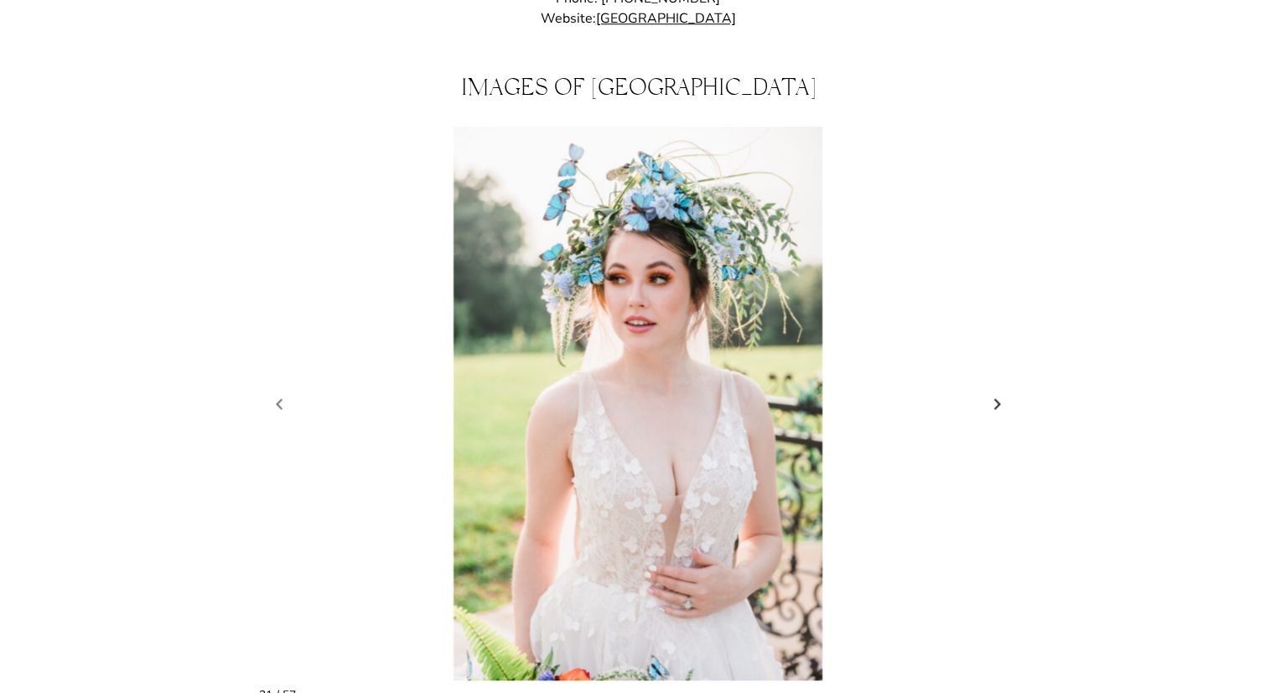
click at [990, 392] on link "Next slide" at bounding box center [997, 404] width 23 height 25
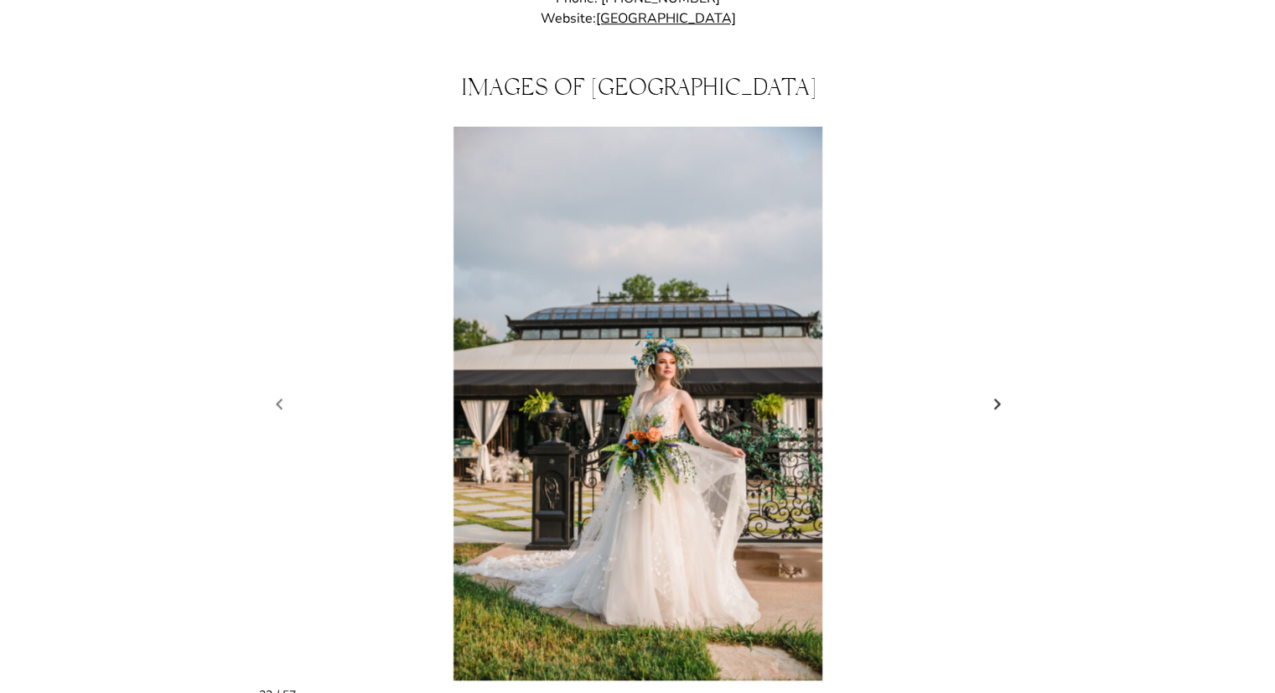
click at [990, 392] on link "Next slide" at bounding box center [997, 404] width 23 height 25
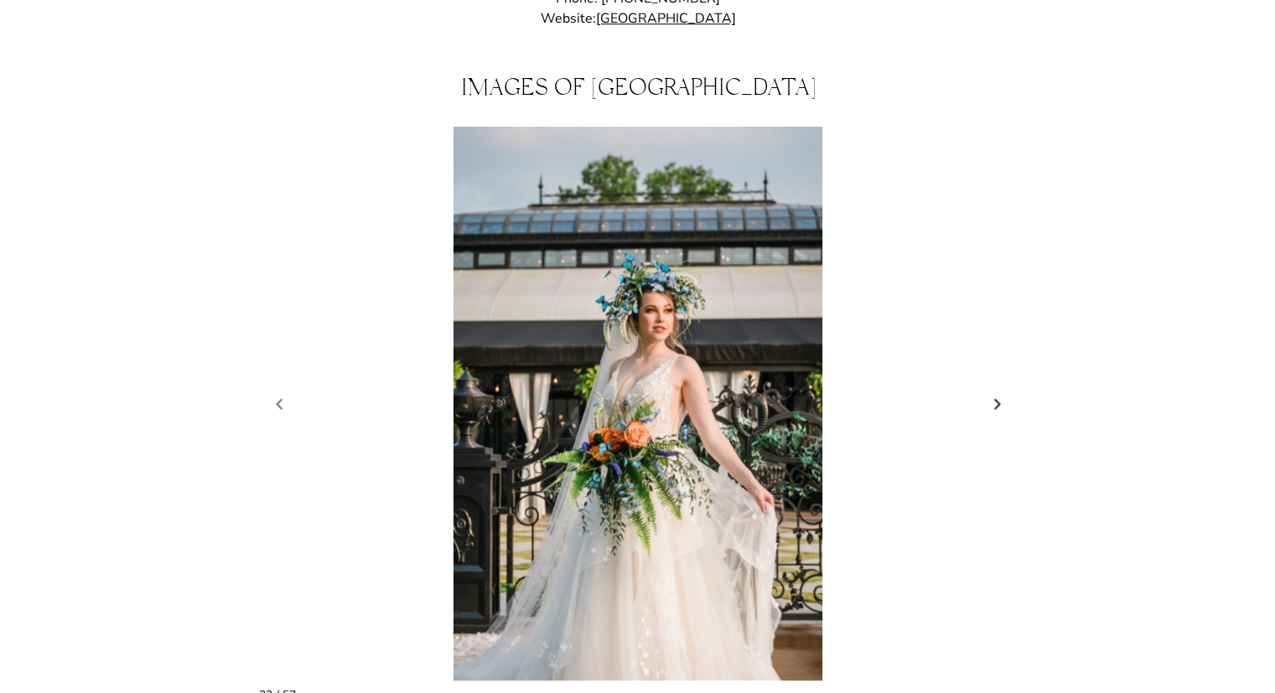
click at [990, 392] on link "Next slide" at bounding box center [997, 404] width 23 height 25
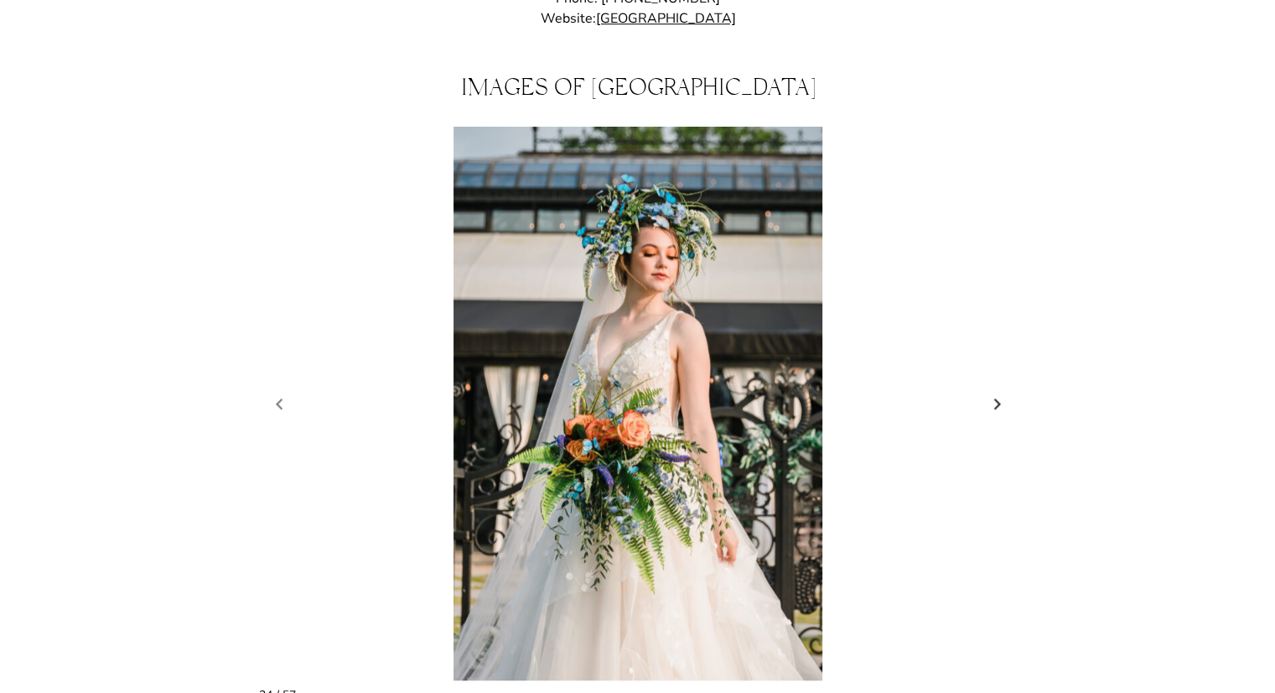
click at [990, 392] on link "Next slide" at bounding box center [997, 404] width 23 height 25
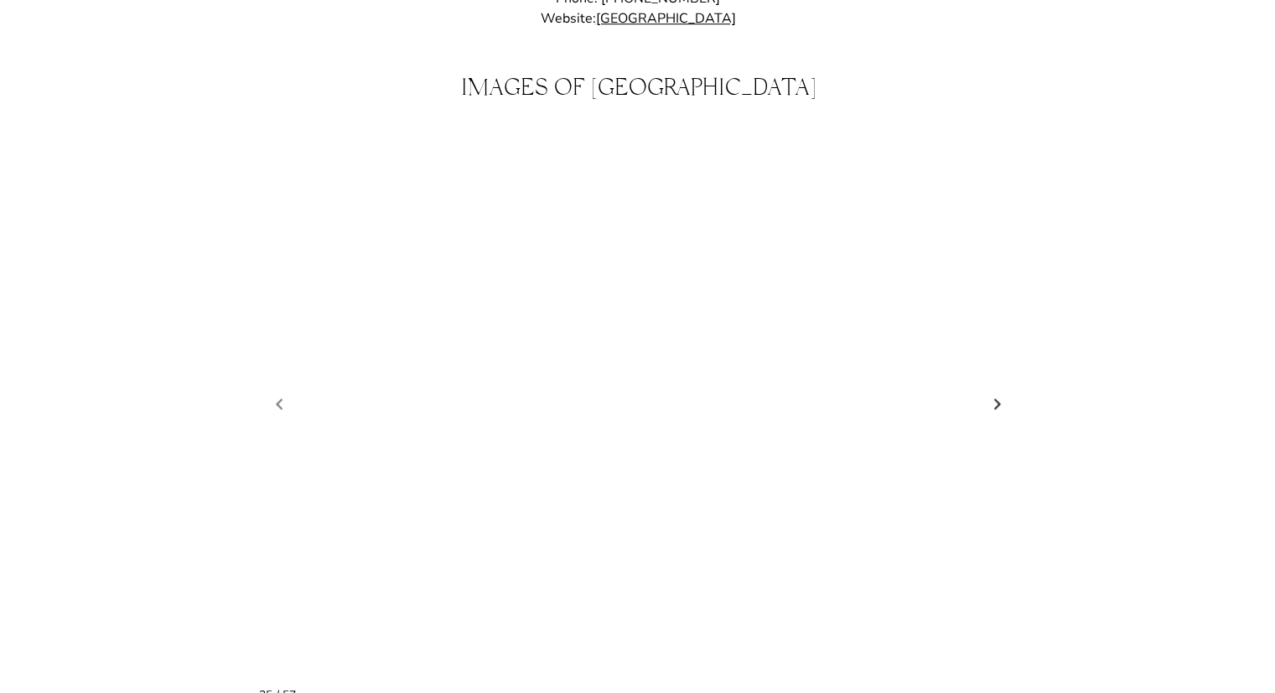
click at [990, 392] on link "Next slide" at bounding box center [997, 404] width 23 height 25
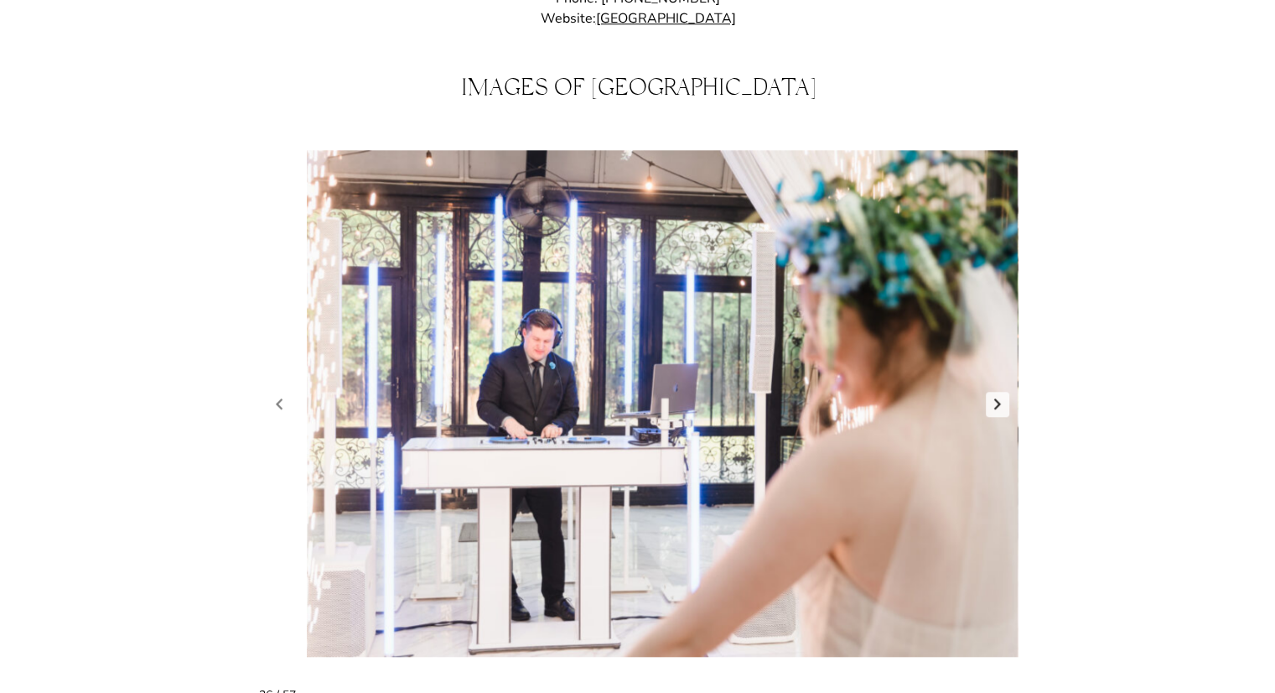
click at [990, 392] on link "Next slide" at bounding box center [997, 404] width 23 height 25
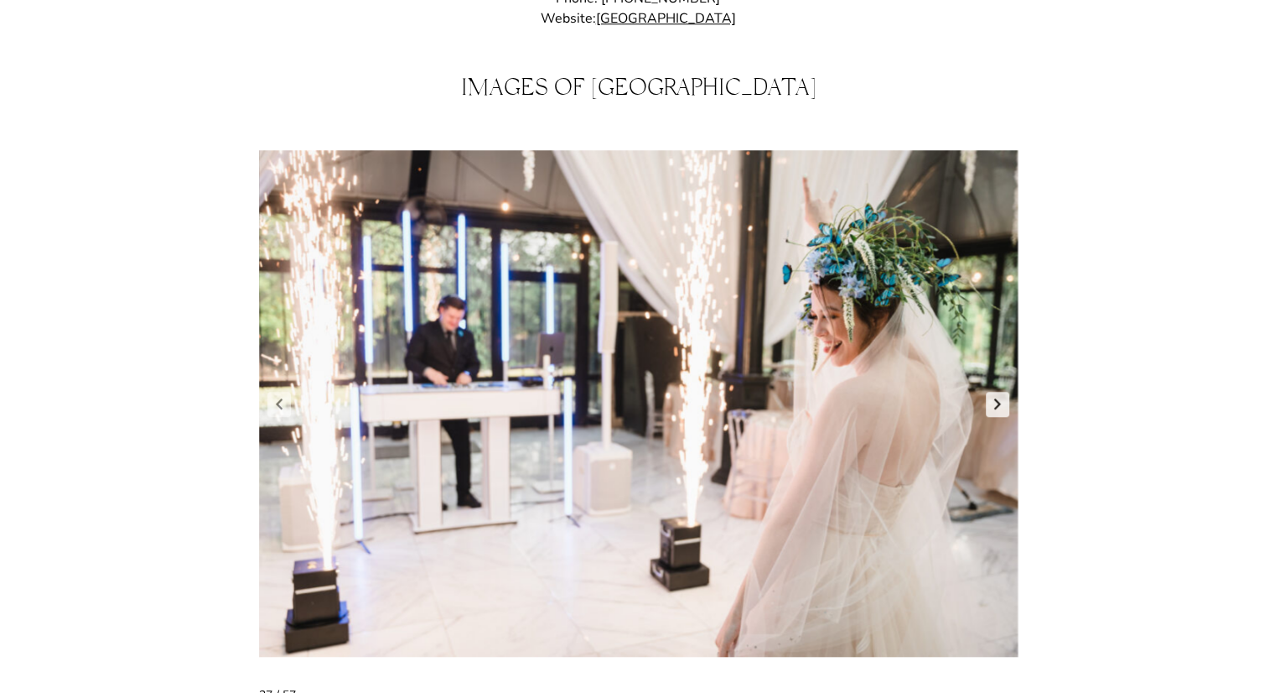
click at [990, 392] on link "Next slide" at bounding box center [997, 404] width 23 height 25
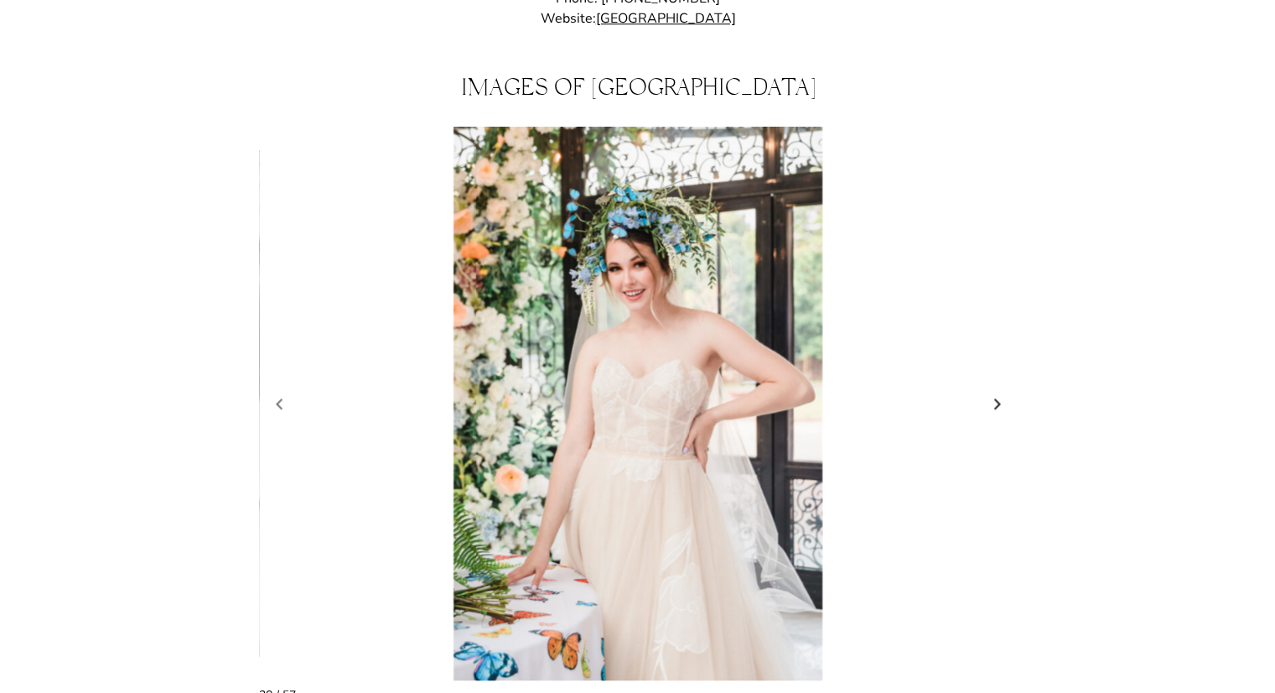
click at [990, 392] on link "Next slide" at bounding box center [997, 404] width 23 height 25
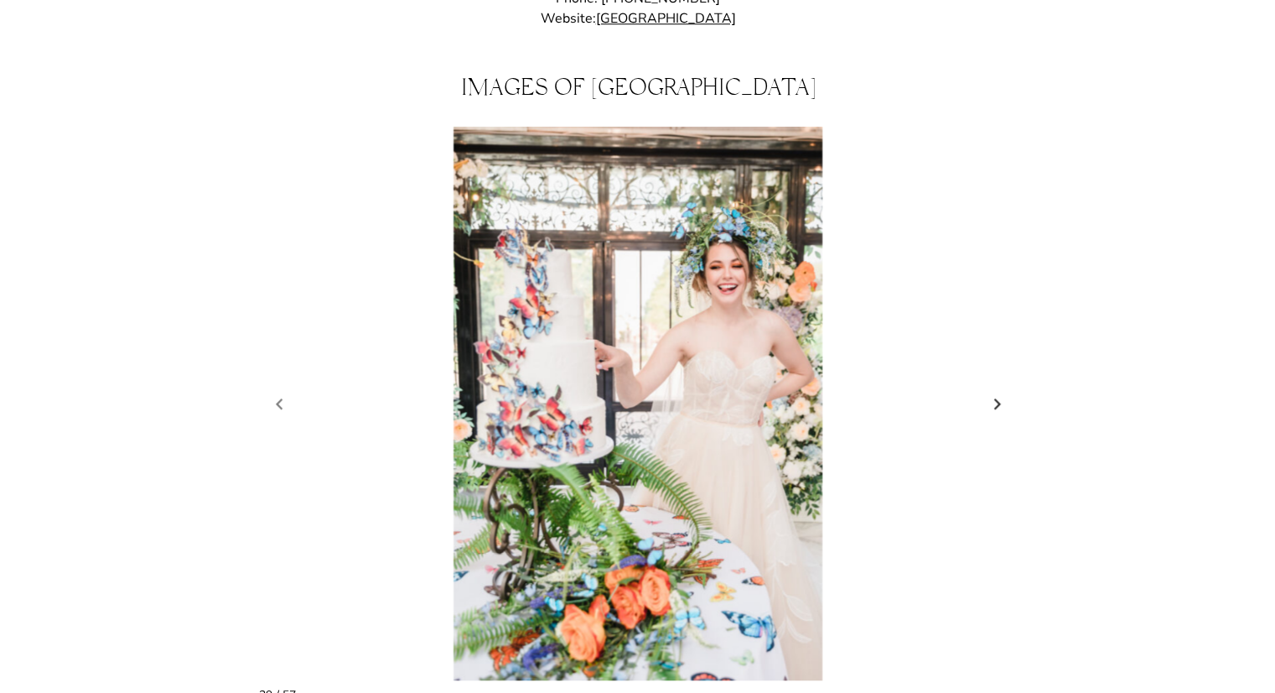
click at [990, 392] on link "Next slide" at bounding box center [997, 404] width 23 height 25
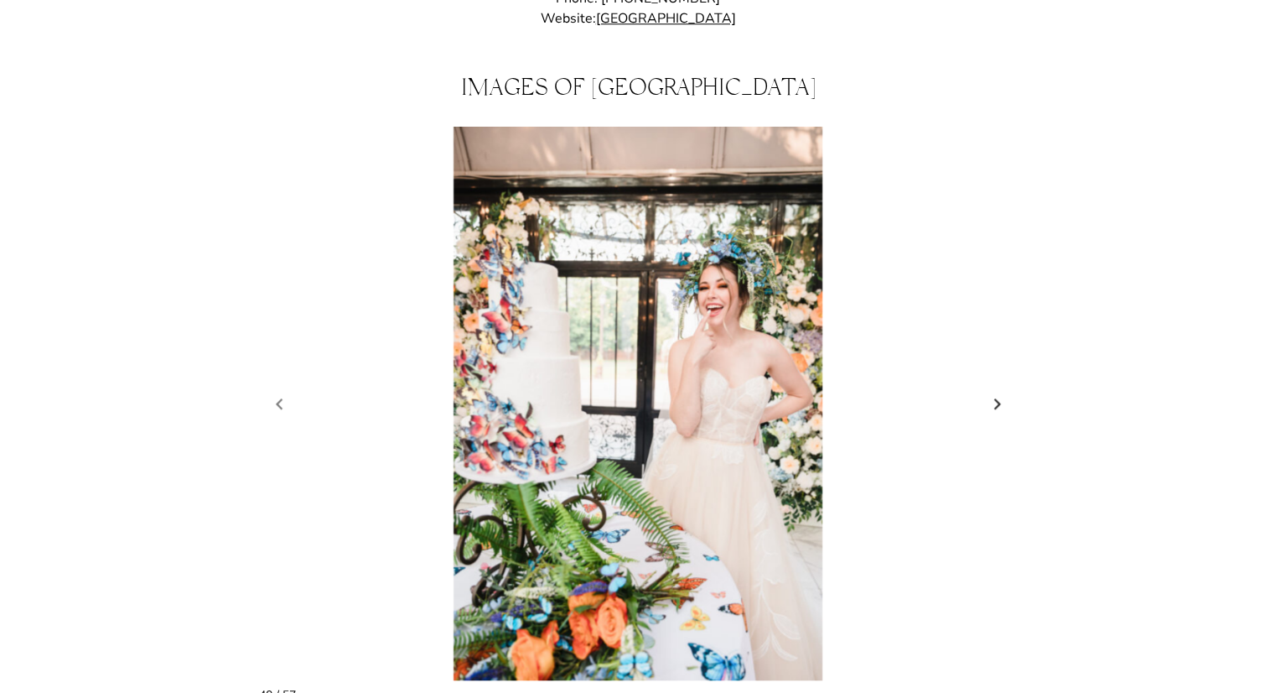
click at [990, 392] on link "Next slide" at bounding box center [997, 404] width 23 height 25
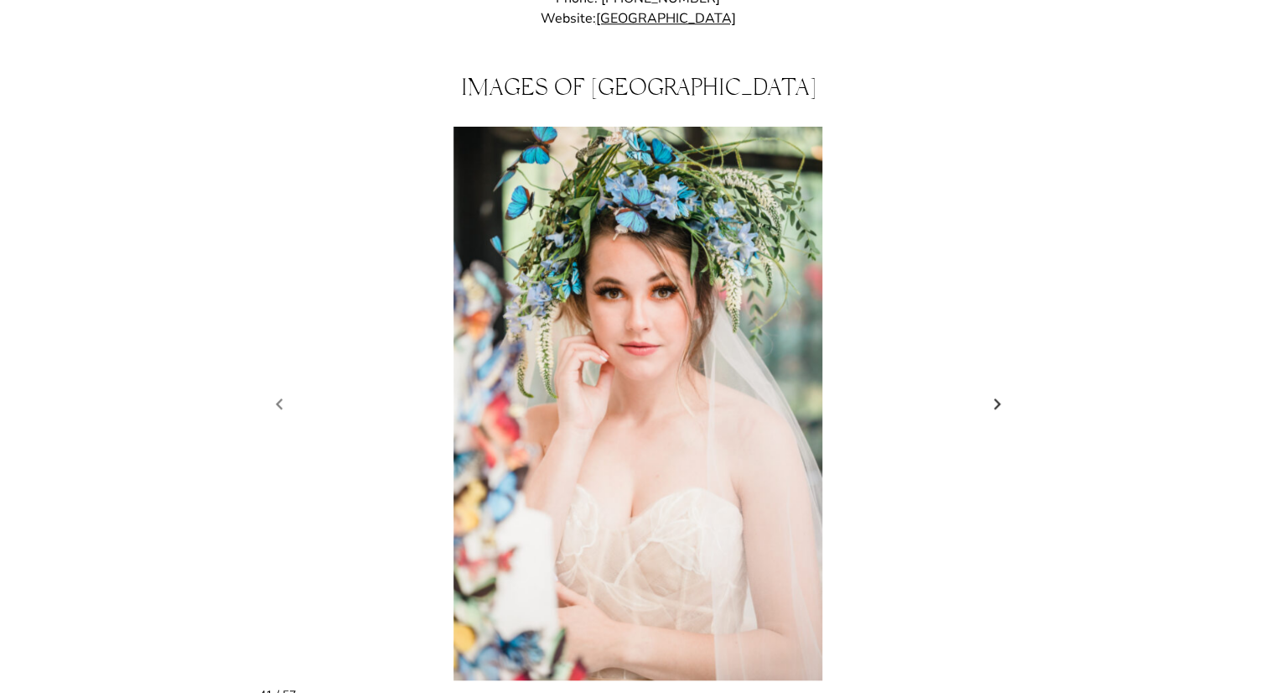
click at [990, 392] on link "Next slide" at bounding box center [997, 404] width 23 height 25
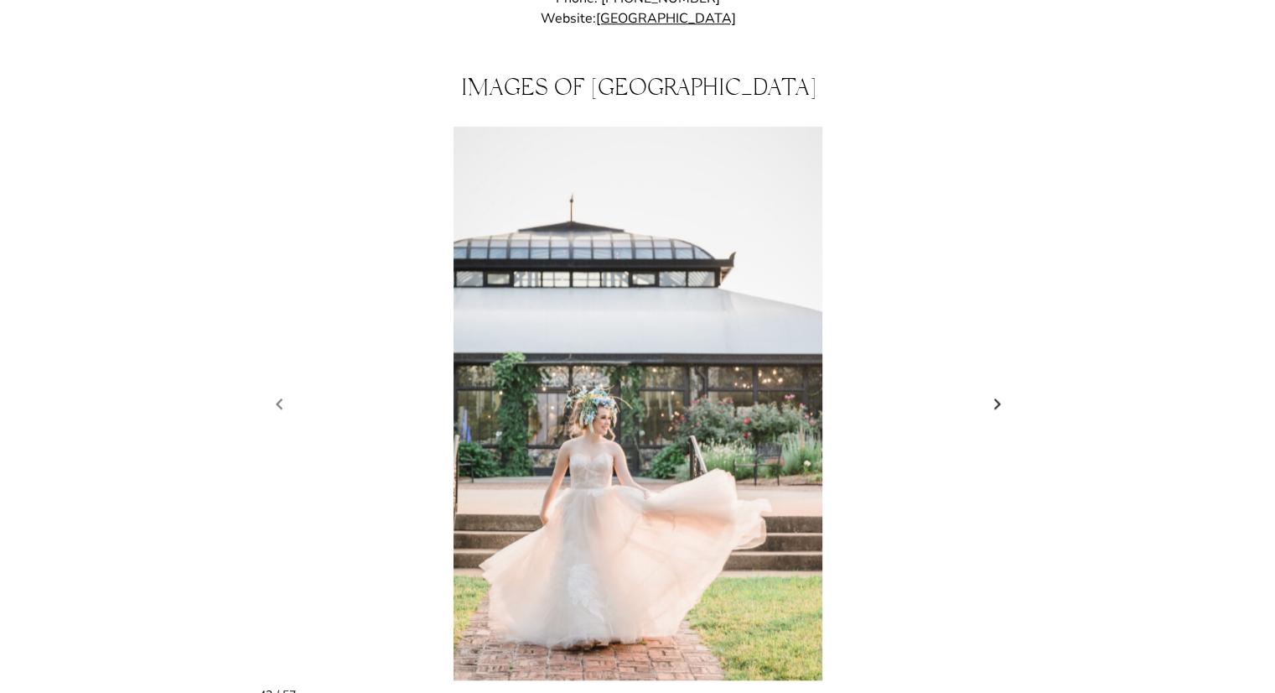
click at [990, 392] on link "Next slide" at bounding box center [997, 404] width 23 height 25
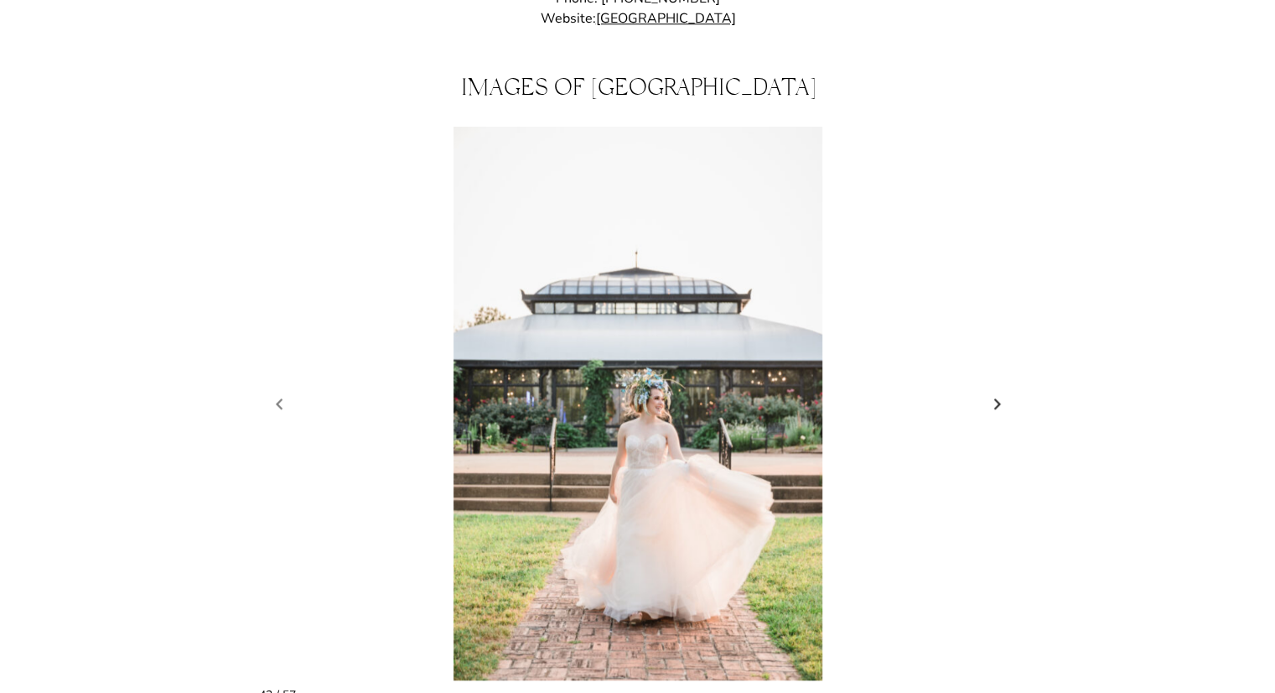
click at [990, 392] on link "Next slide" at bounding box center [997, 404] width 23 height 25
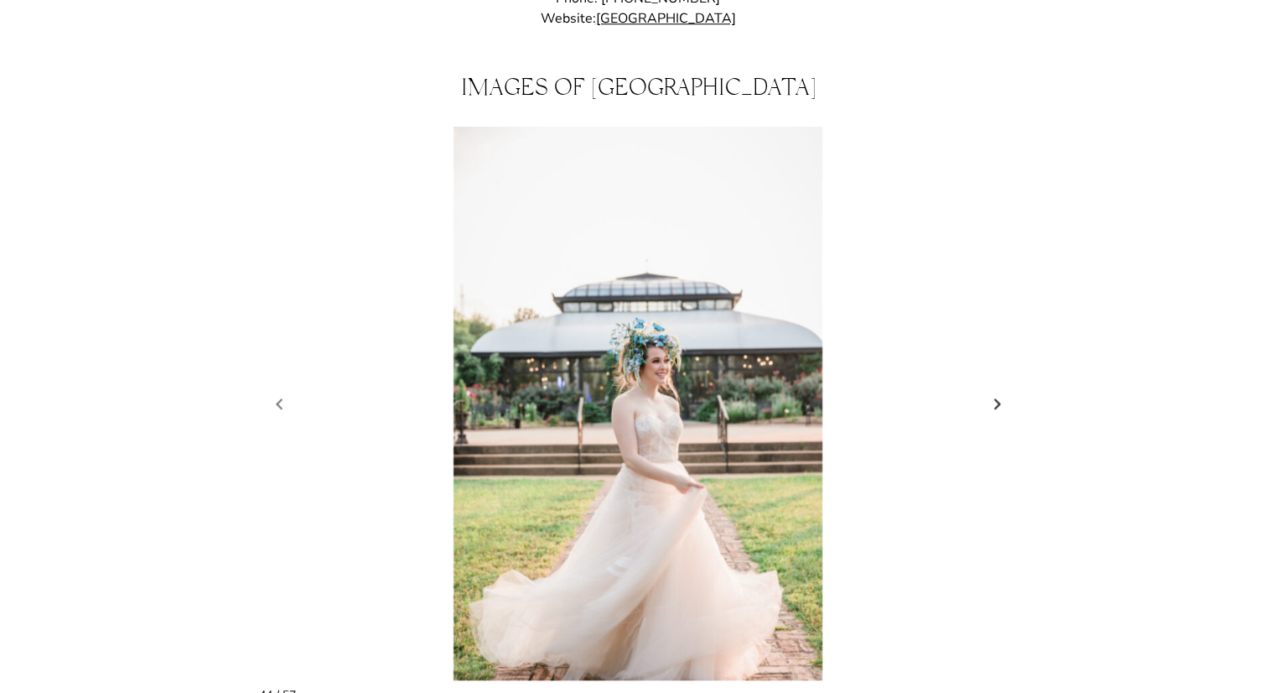
click at [990, 392] on link "Next slide" at bounding box center [997, 404] width 23 height 25
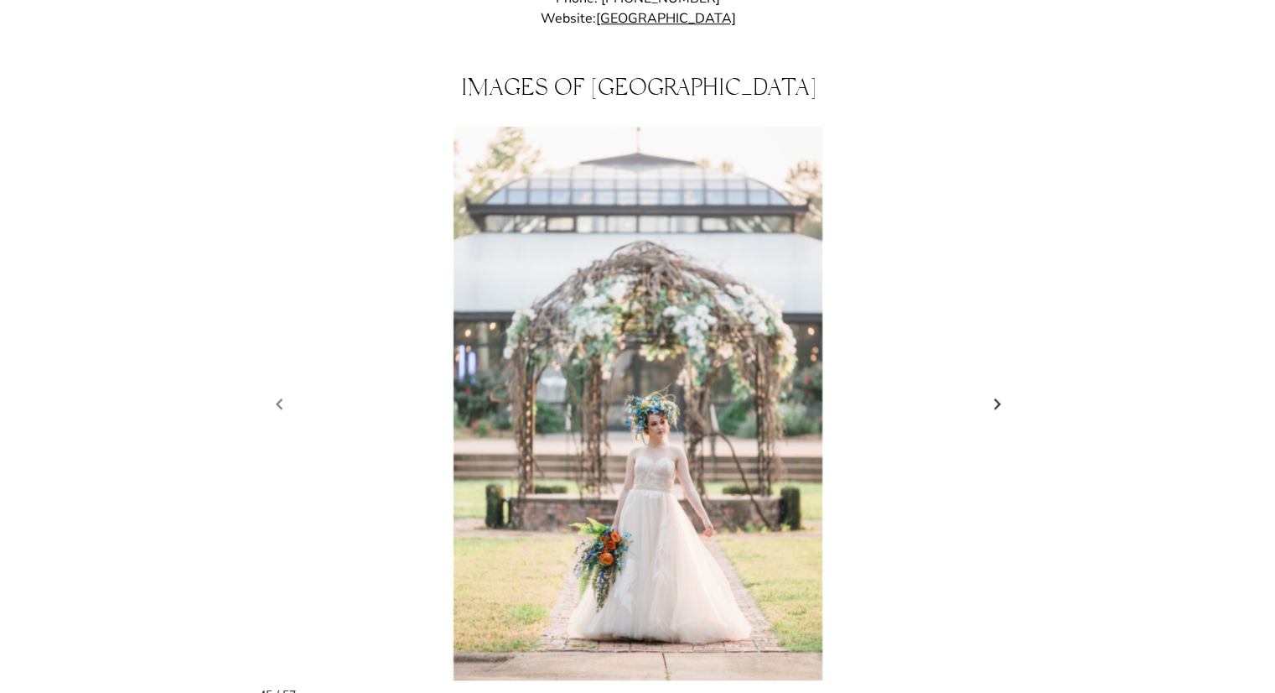
click at [990, 392] on link "Next slide" at bounding box center [997, 404] width 23 height 25
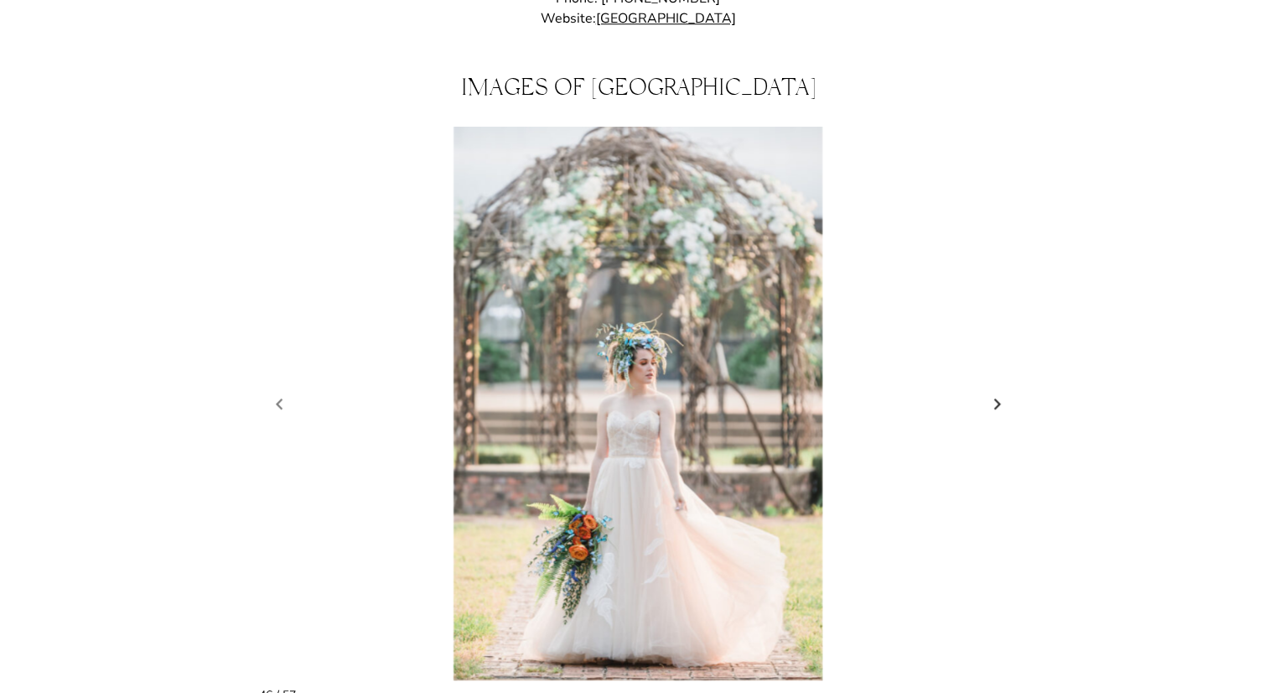
click at [990, 392] on link "Next slide" at bounding box center [997, 404] width 23 height 25
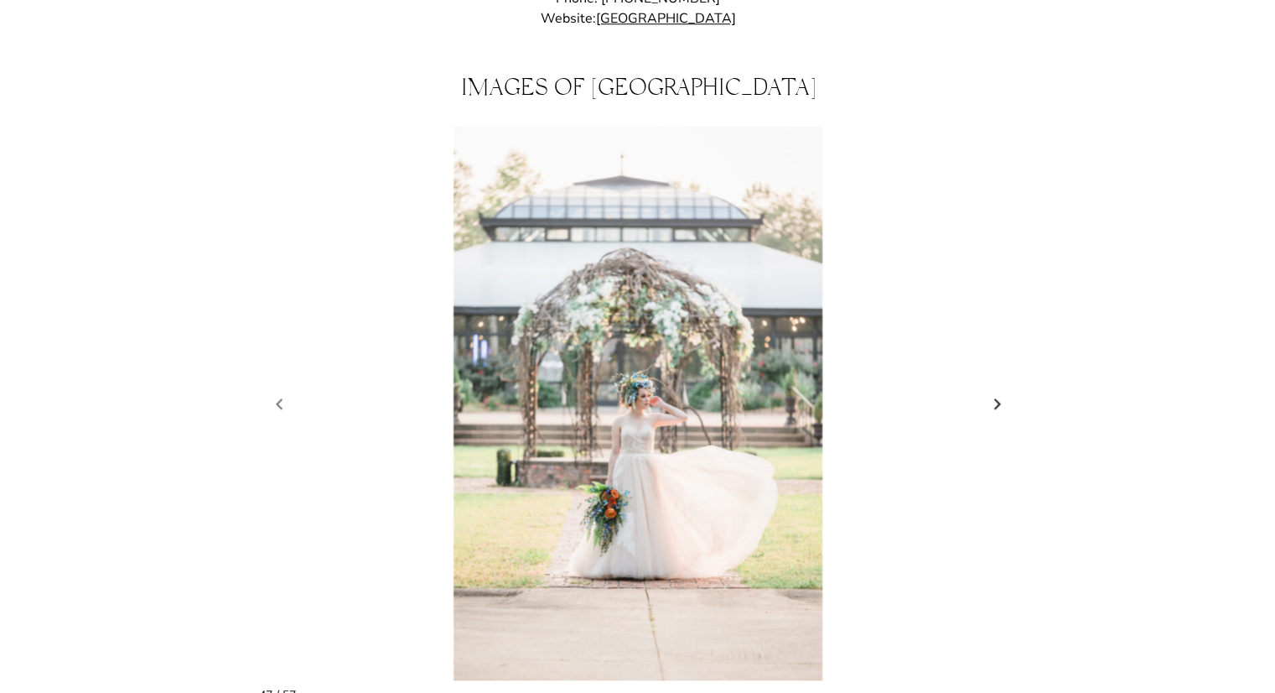
click at [990, 392] on link "Next slide" at bounding box center [997, 404] width 23 height 25
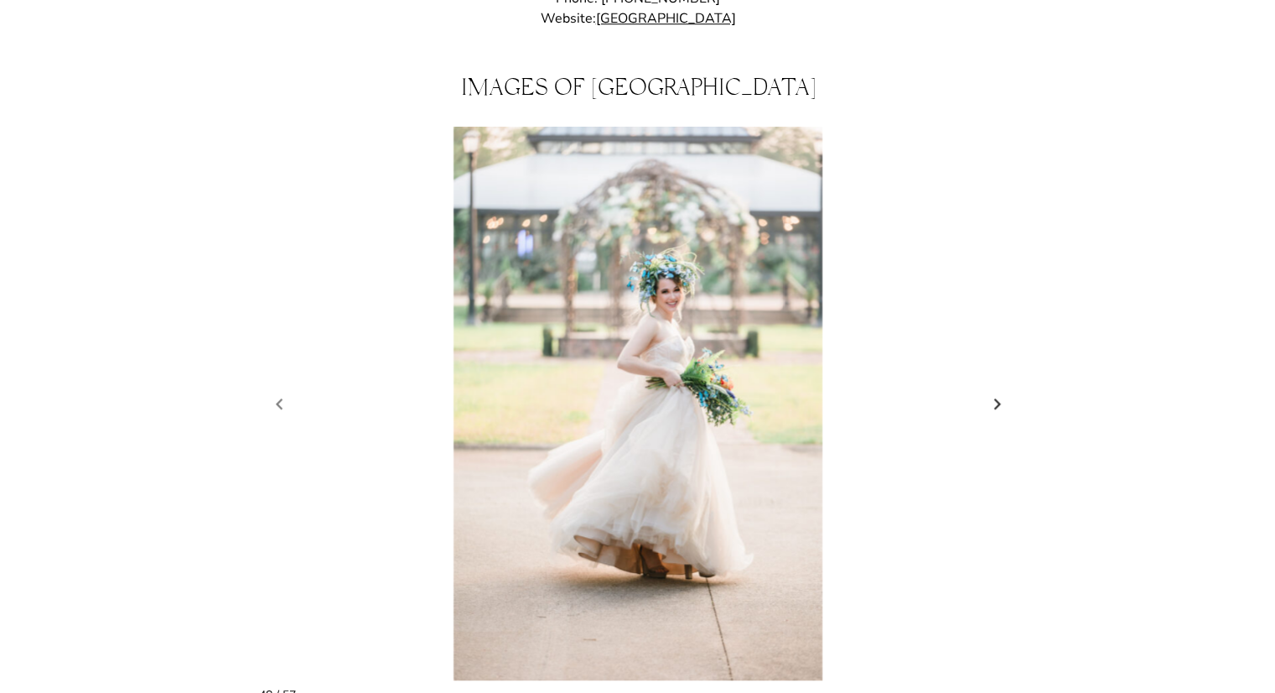
click at [990, 392] on link "Next slide" at bounding box center [997, 404] width 23 height 25
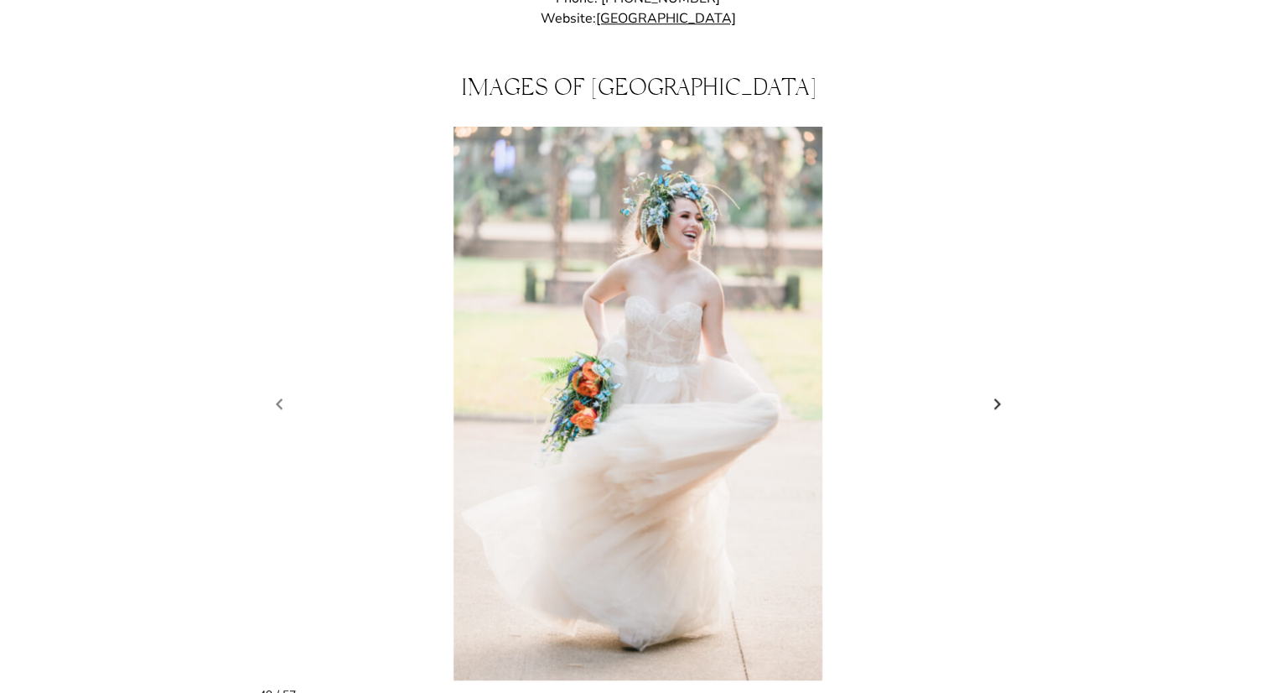
click at [990, 392] on link "Next slide" at bounding box center [997, 404] width 23 height 25
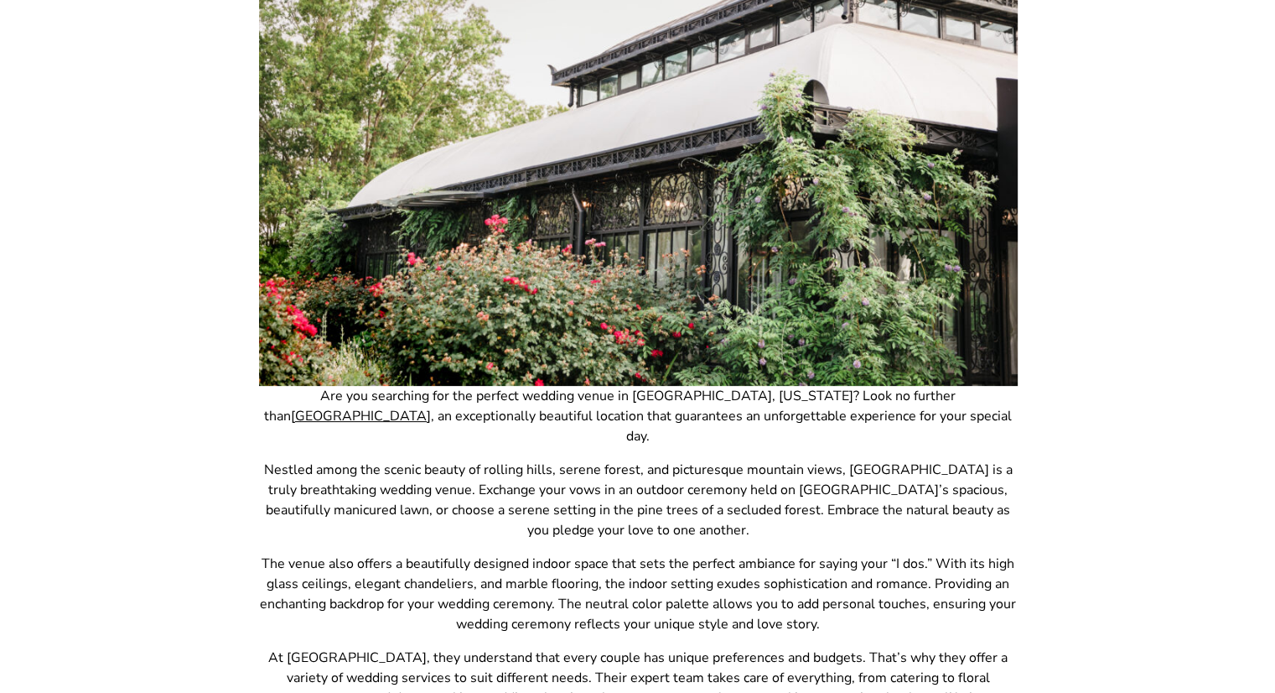
scroll to position [0, 0]
